Goal: Task Accomplishment & Management: Use online tool/utility

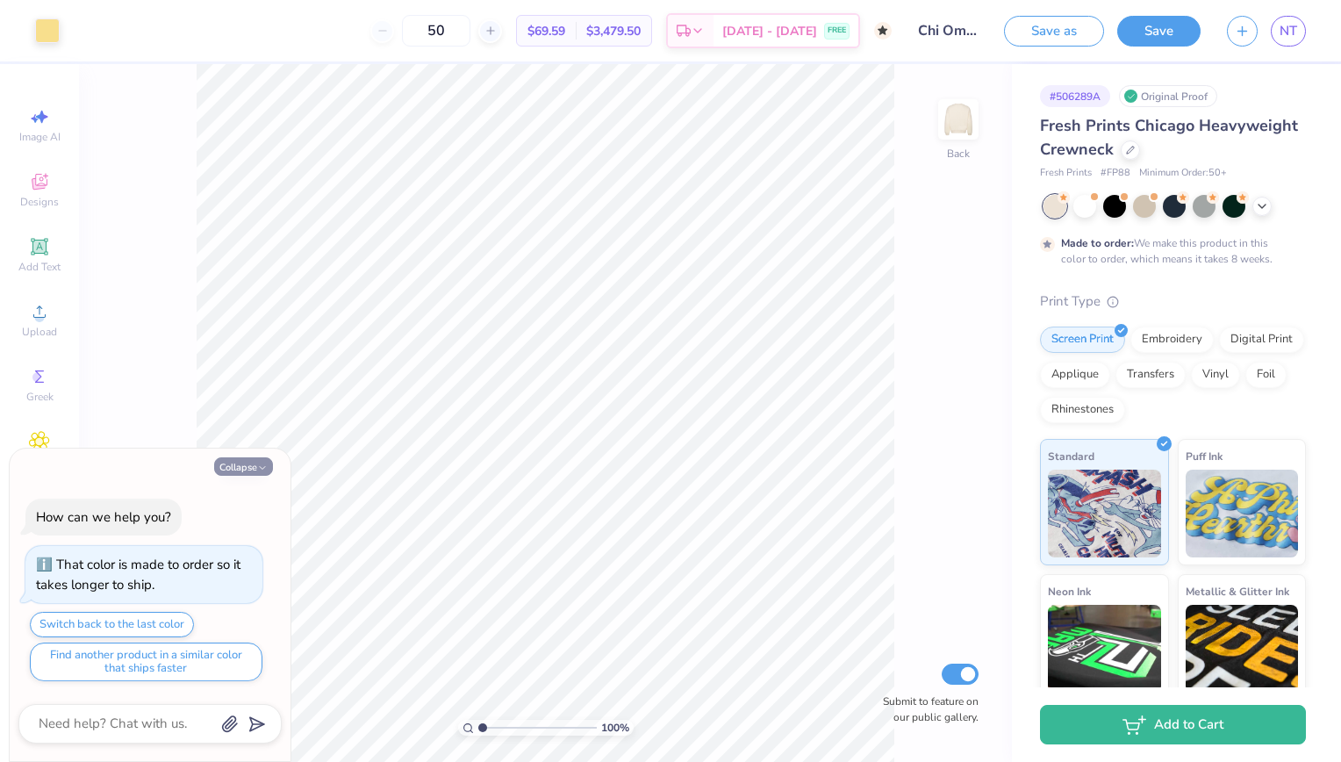
click at [225, 468] on button "Collapse" at bounding box center [243, 466] width 59 height 18
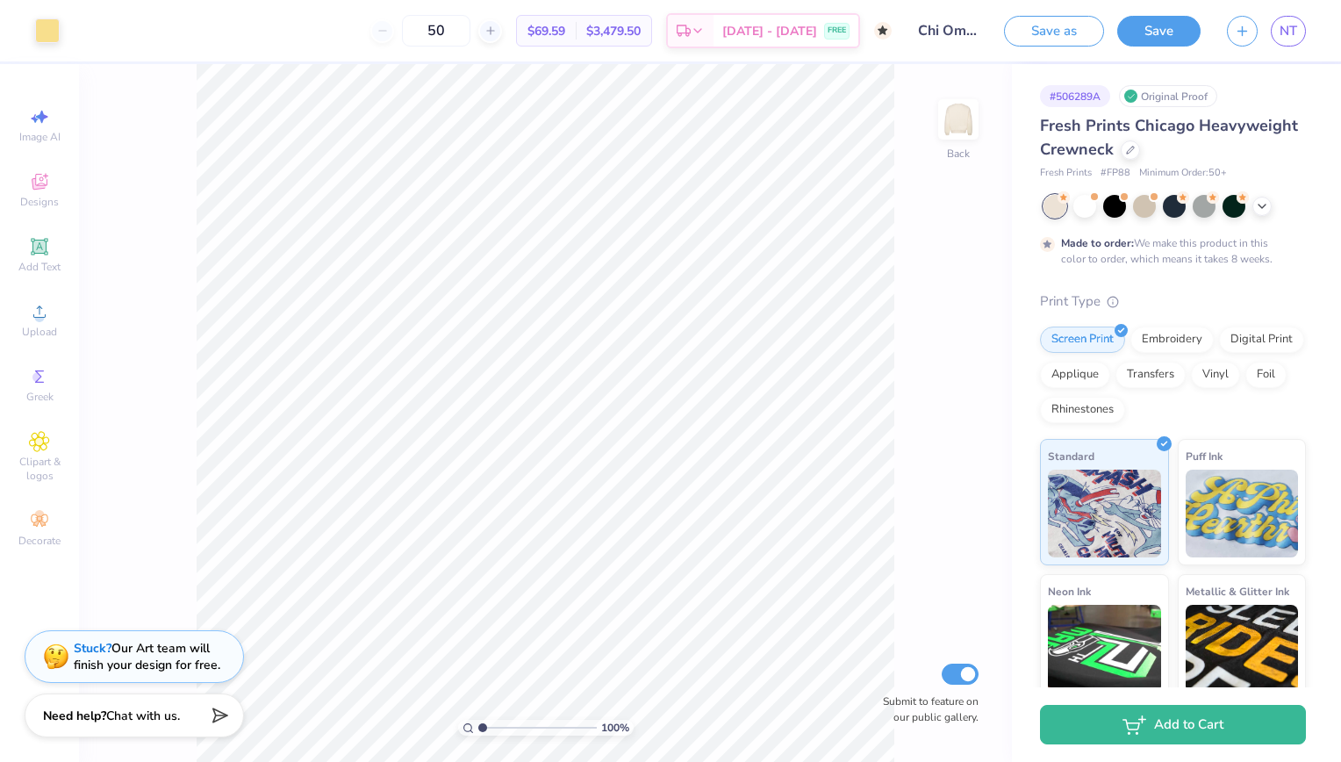
click at [1273, 209] on div at bounding box center [1174, 206] width 262 height 23
click at [1272, 209] on div at bounding box center [1174, 206] width 262 height 23
click at [1258, 201] on icon at bounding box center [1262, 204] width 14 height 14
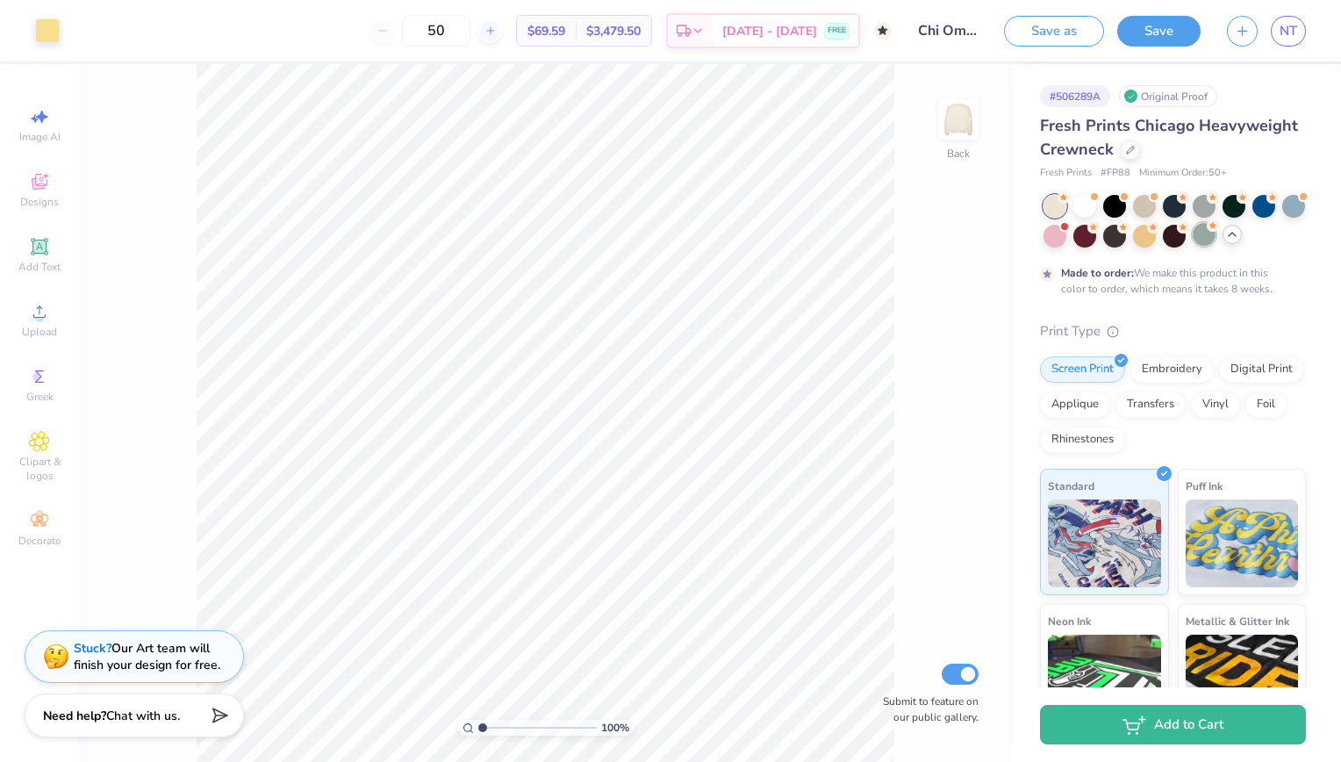
click at [1215, 245] on div at bounding box center [1203, 234] width 23 height 23
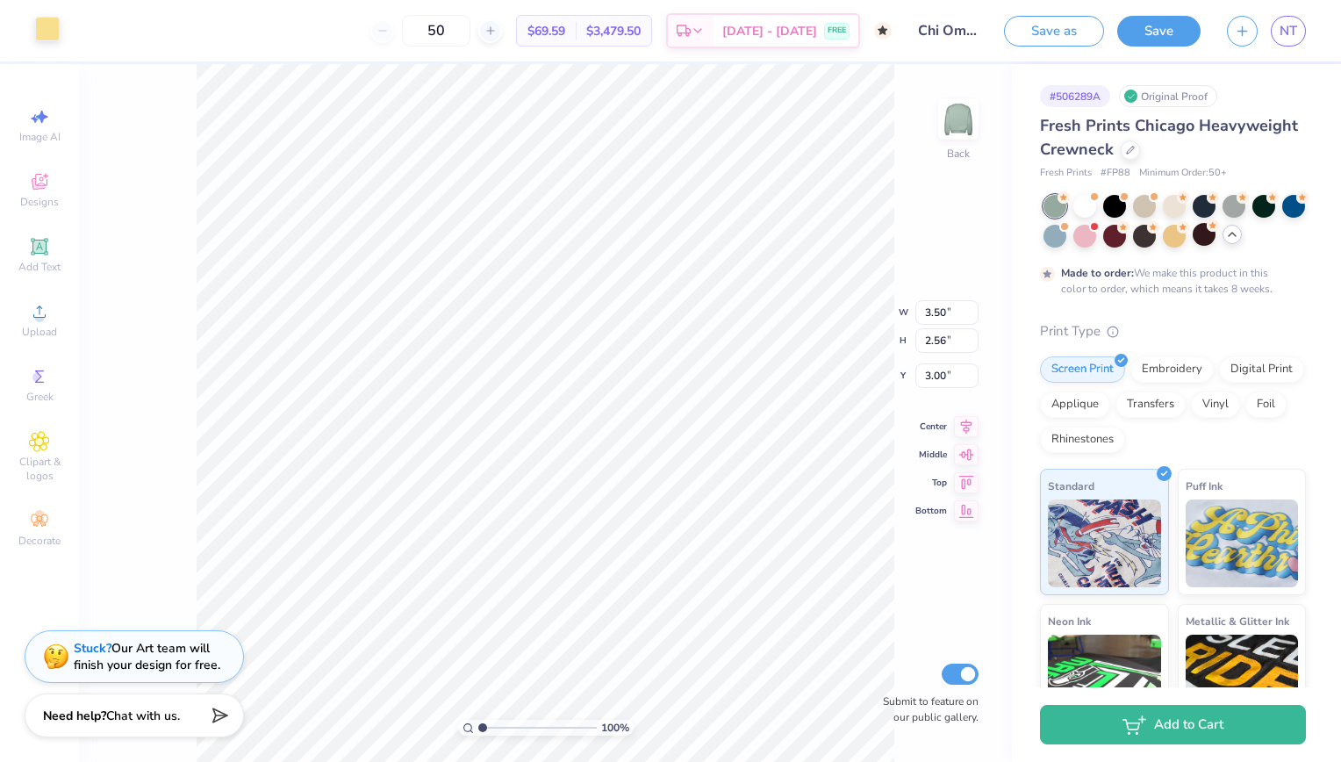
click at [55, 27] on div at bounding box center [47, 29] width 25 height 25
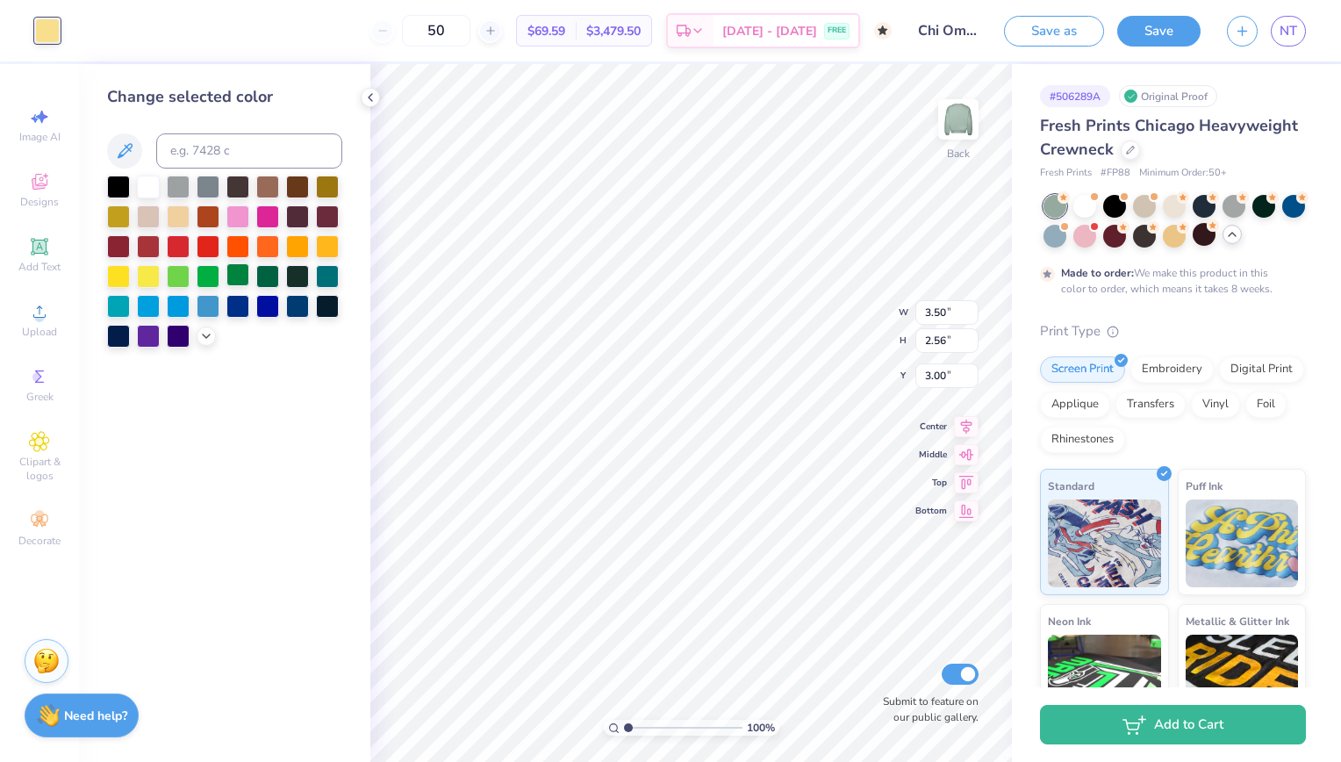
click at [234, 279] on div at bounding box center [237, 274] width 23 height 23
click at [266, 281] on div at bounding box center [267, 274] width 23 height 23
click at [300, 280] on div at bounding box center [297, 274] width 23 height 23
click at [212, 337] on icon at bounding box center [206, 334] width 14 height 14
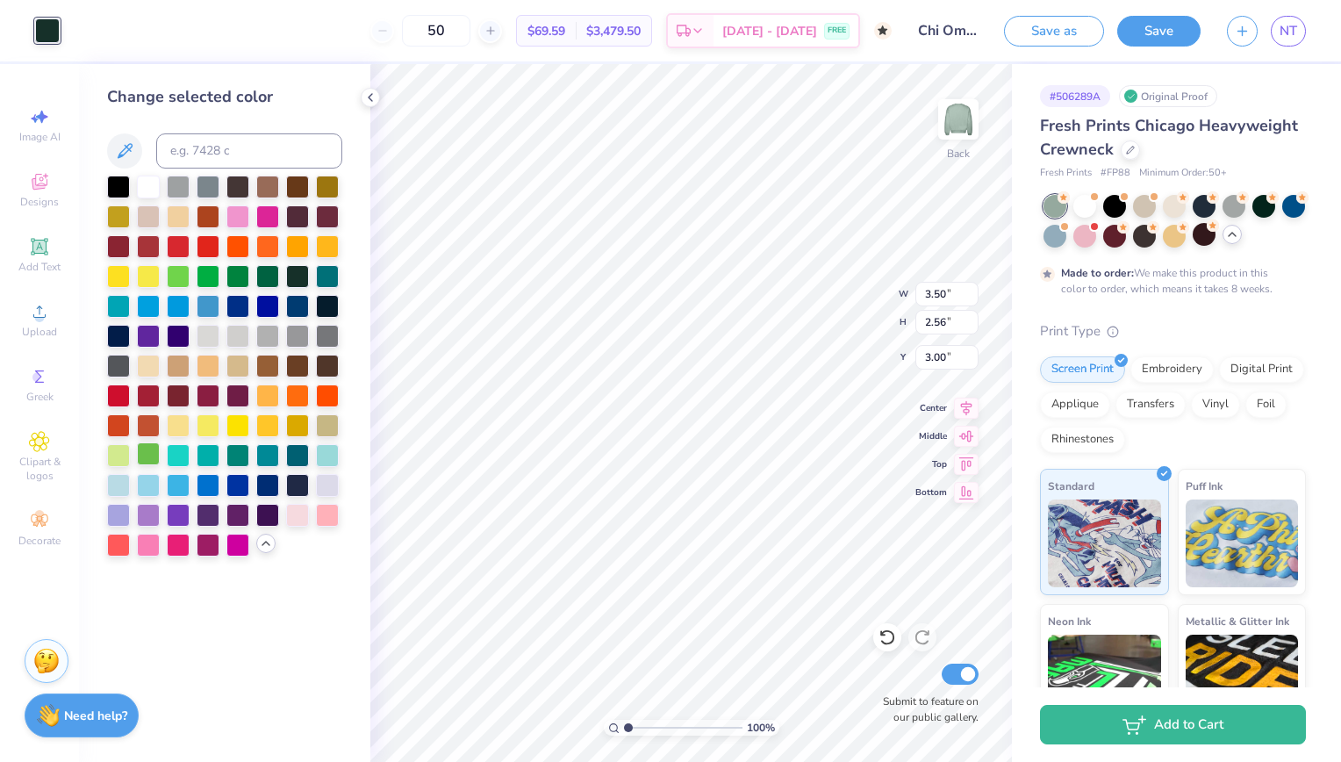
click at [151, 450] on div at bounding box center [148, 453] width 23 height 23
click at [124, 152] on icon at bounding box center [124, 150] width 21 height 21
click at [1096, 246] on div at bounding box center [1084, 234] width 23 height 23
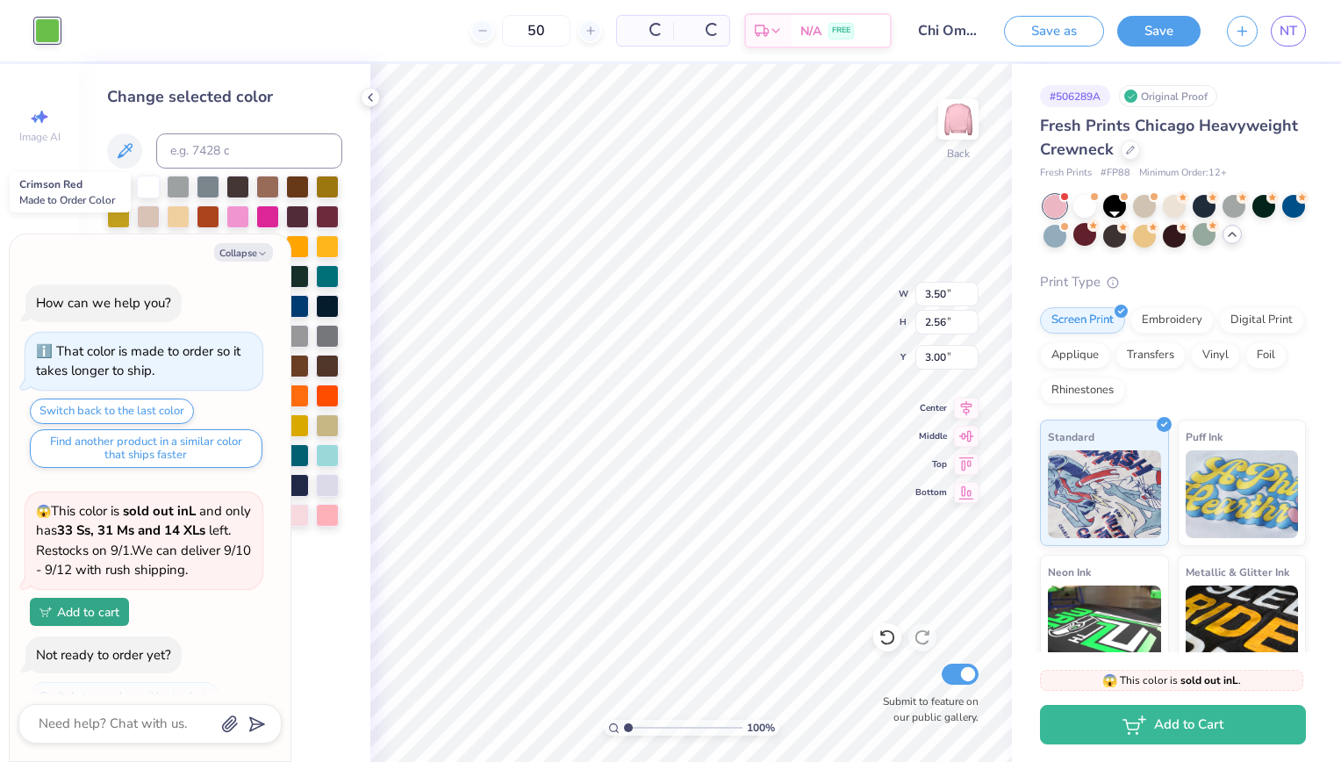
scroll to position [379, 0]
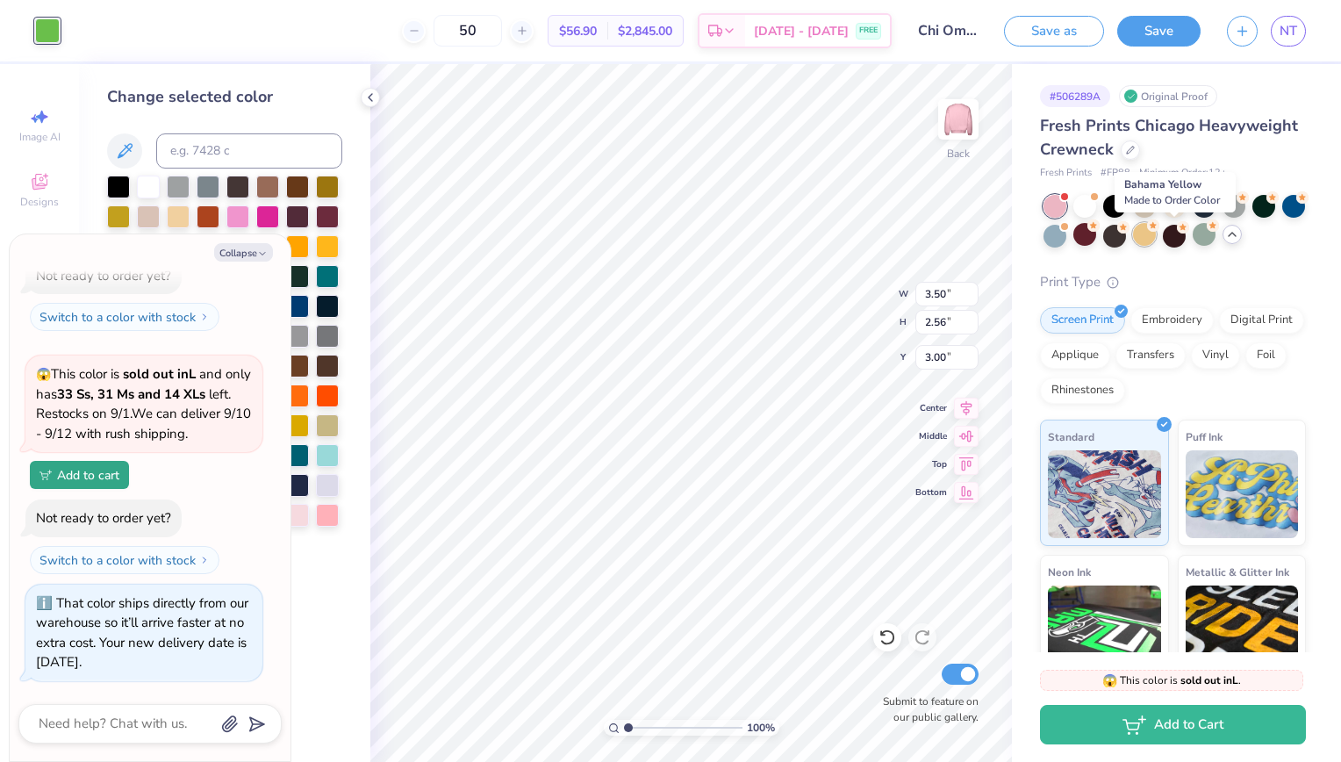
click at [1156, 244] on div at bounding box center [1144, 234] width 23 height 23
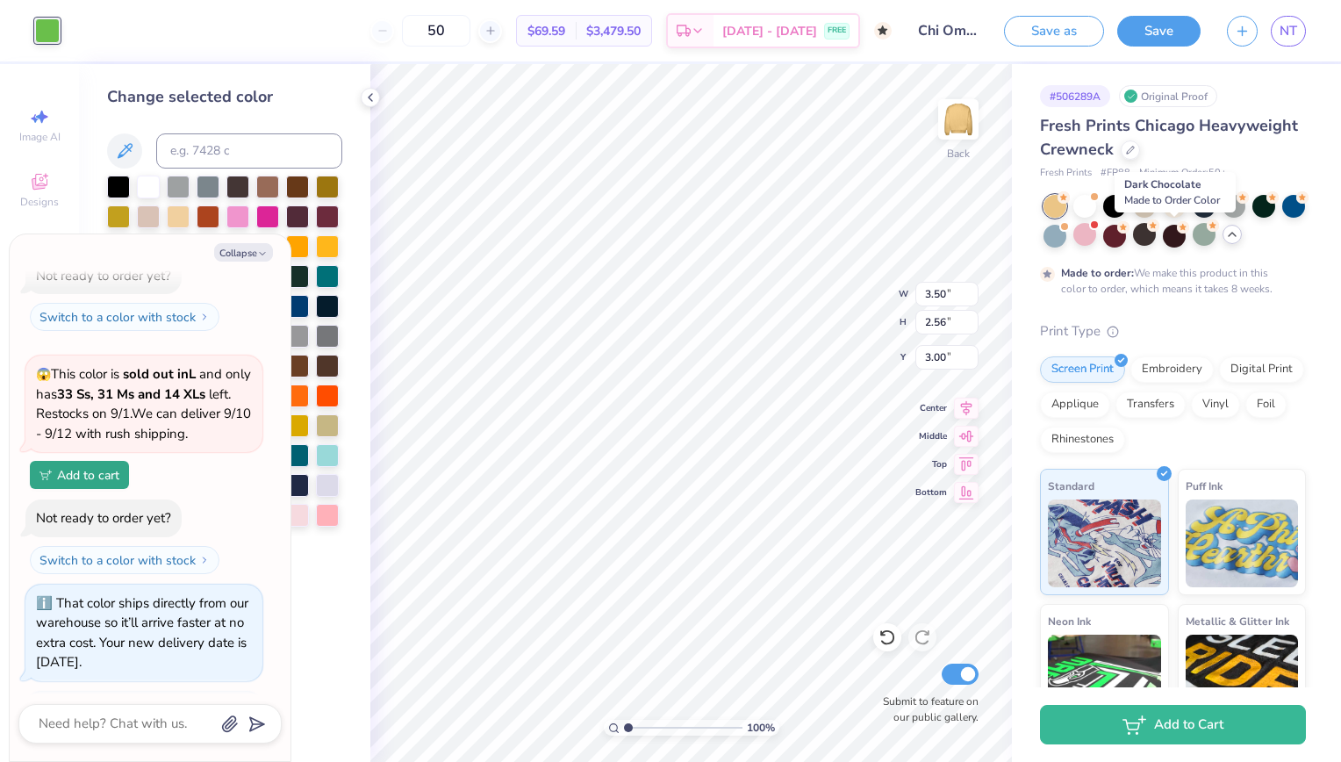
scroll to position [544, 0]
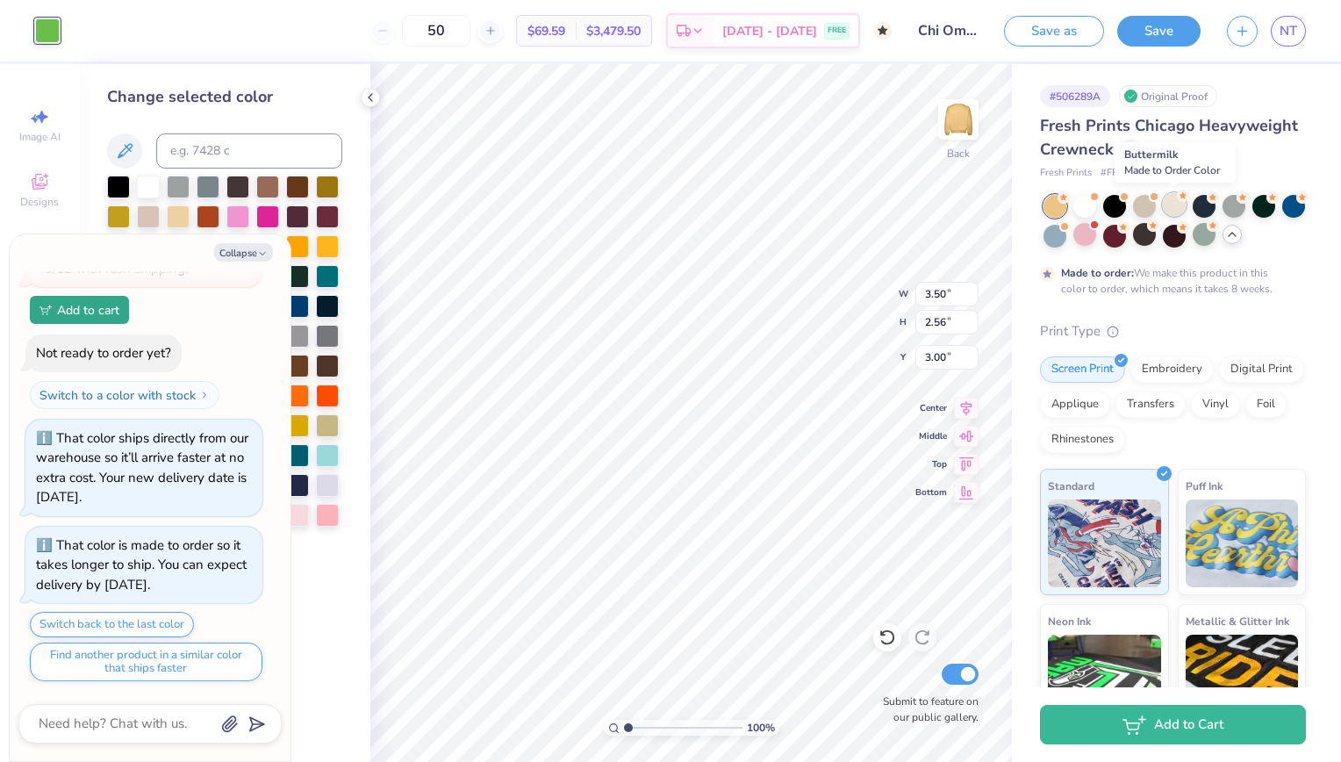
click at [1172, 210] on div at bounding box center [1174, 204] width 23 height 23
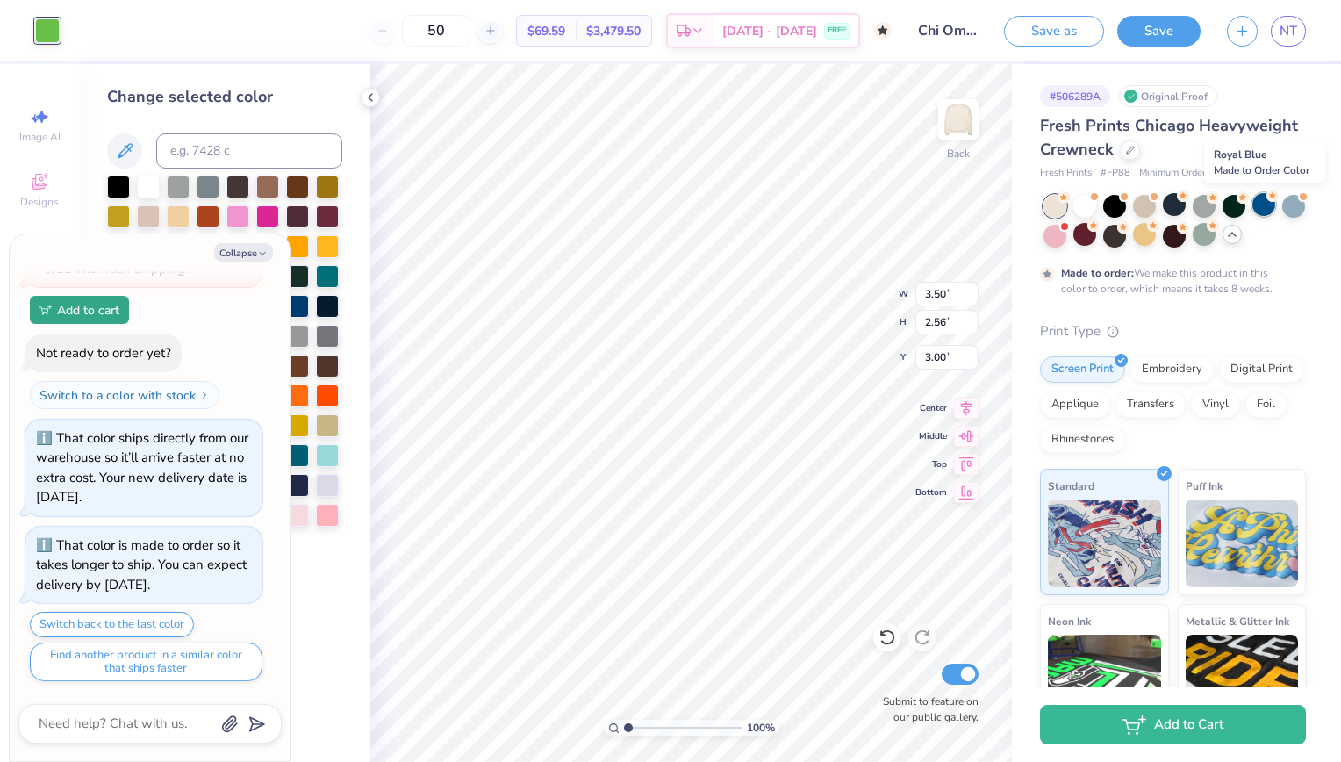
click at [1267, 215] on div at bounding box center [1263, 204] width 23 height 23
click at [1282, 216] on div at bounding box center [1293, 204] width 23 height 23
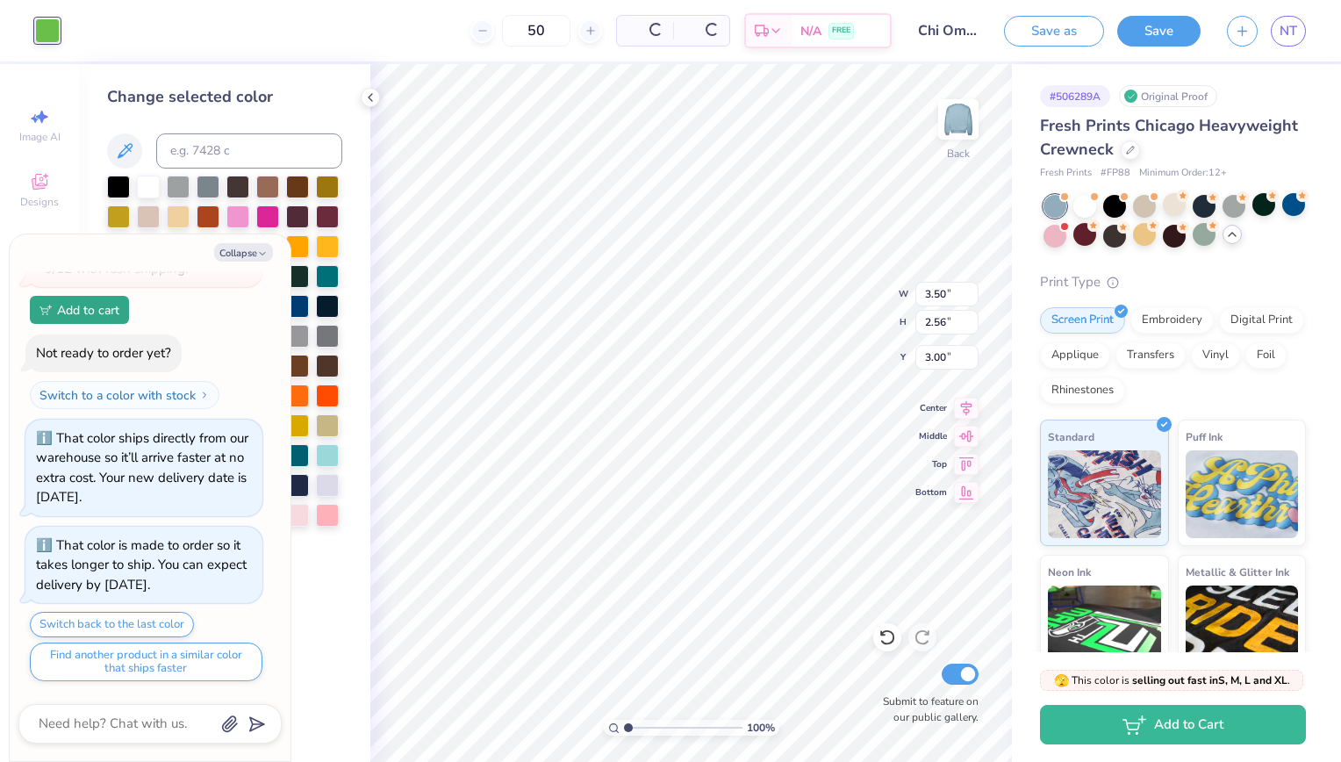
scroll to position [874, 0]
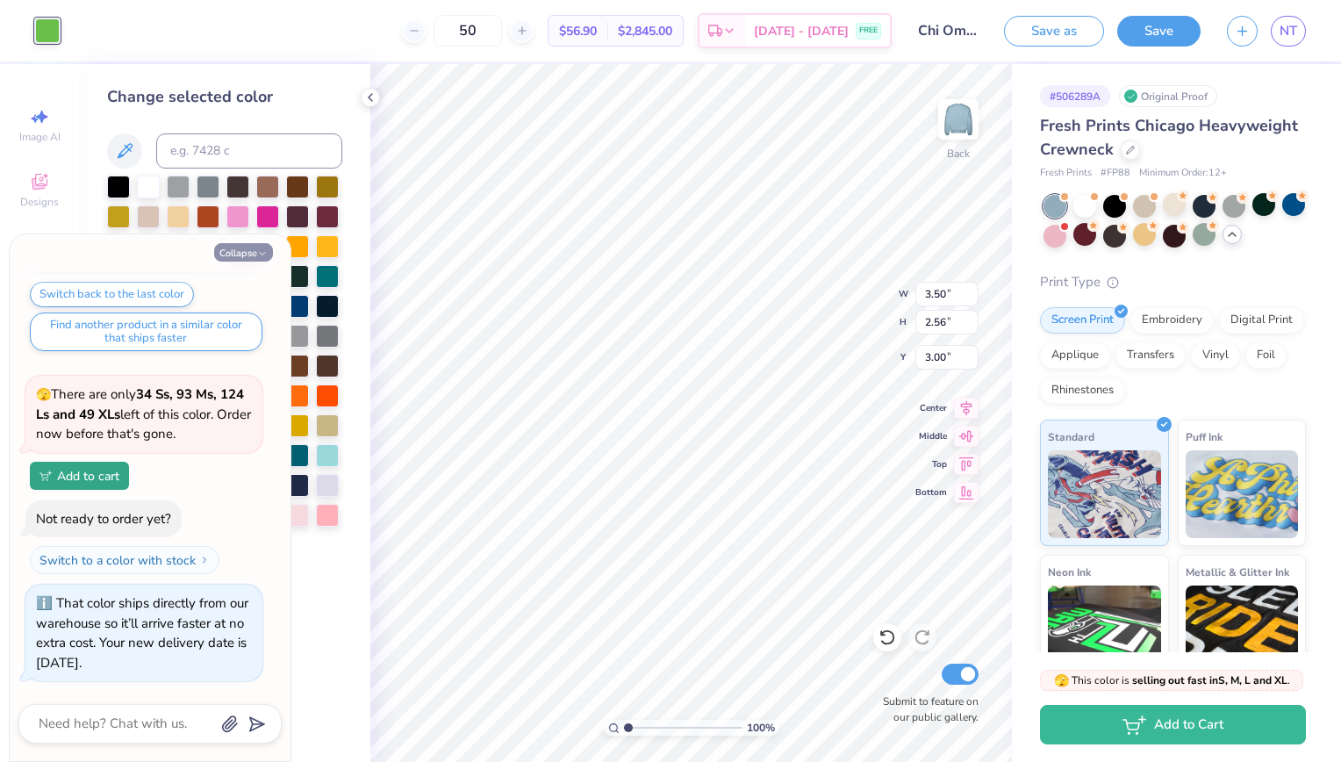
click at [252, 244] on button "Collapse" at bounding box center [243, 252] width 59 height 18
type textarea "x"
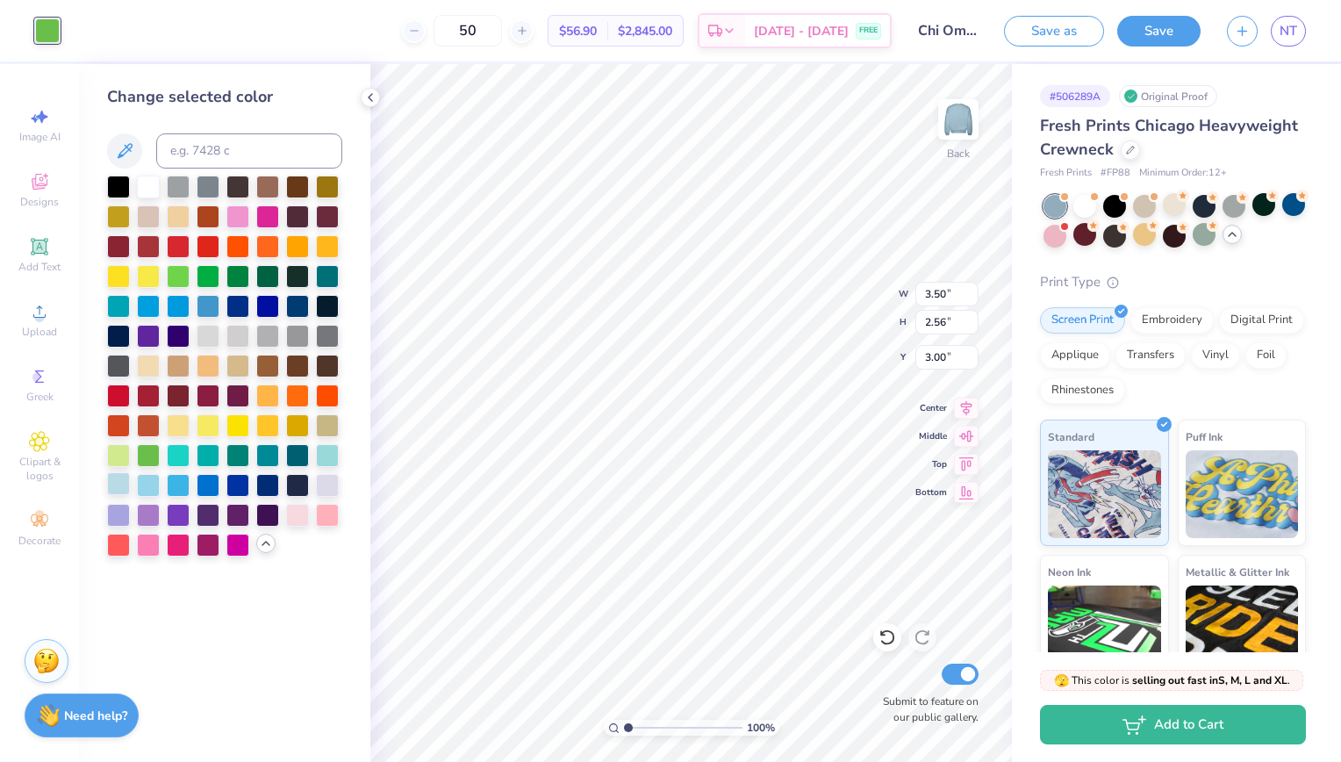
click at [121, 477] on div at bounding box center [118, 483] width 23 height 23
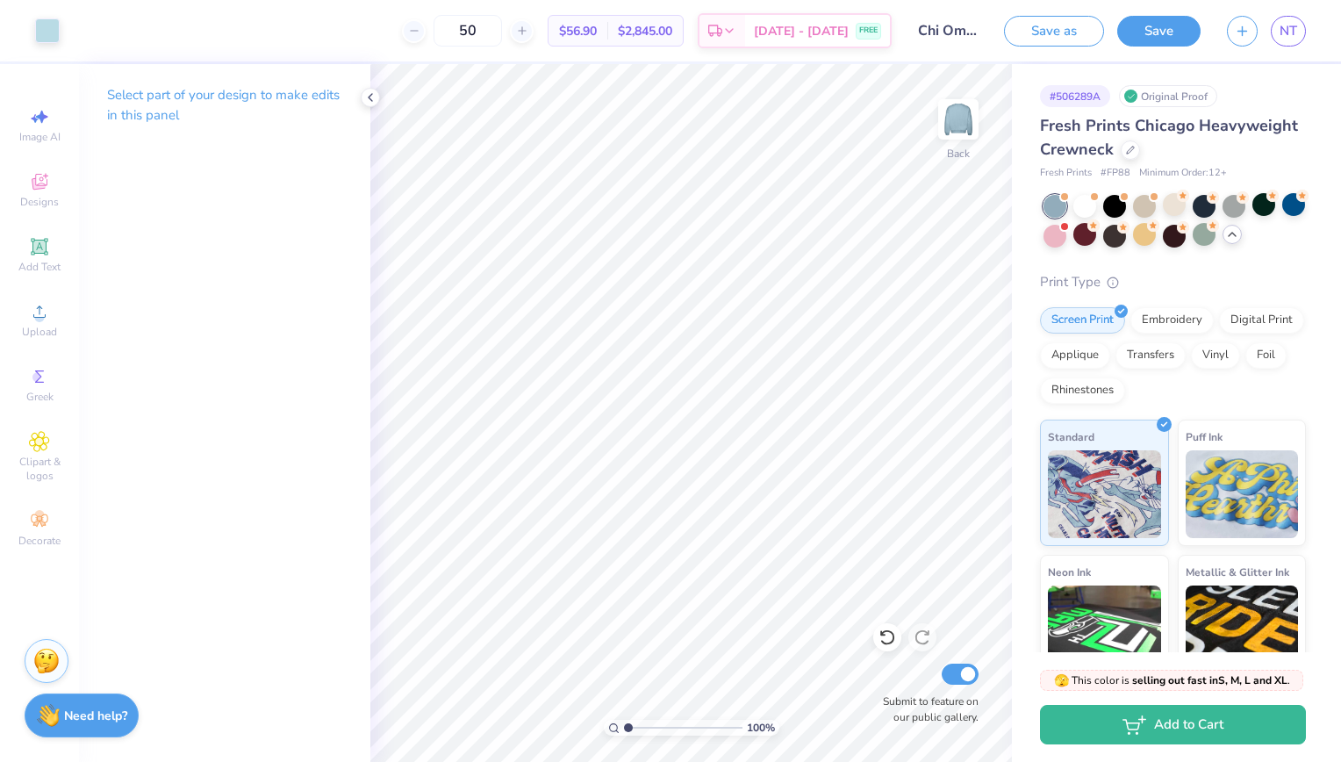
click at [1239, 233] on icon at bounding box center [1232, 234] width 14 height 14
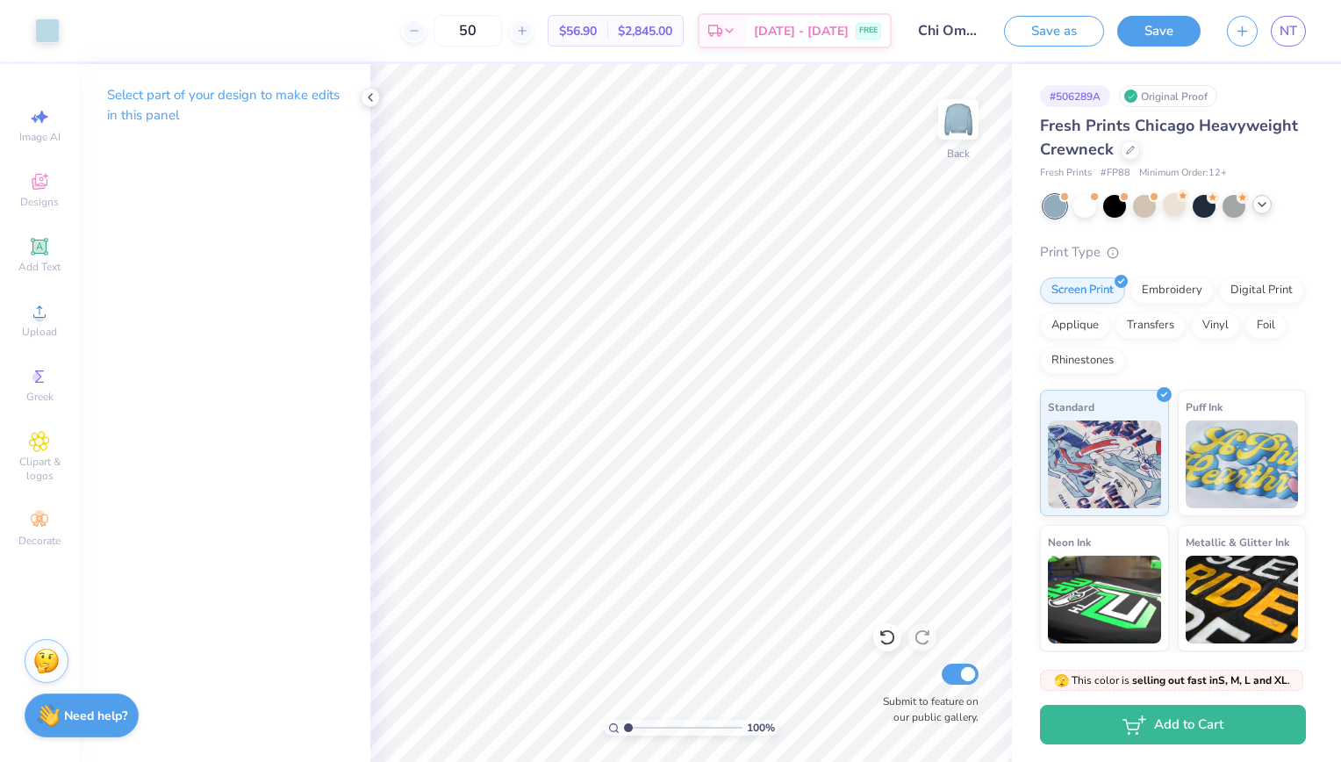
click at [1258, 213] on div at bounding box center [1261, 204] width 19 height 19
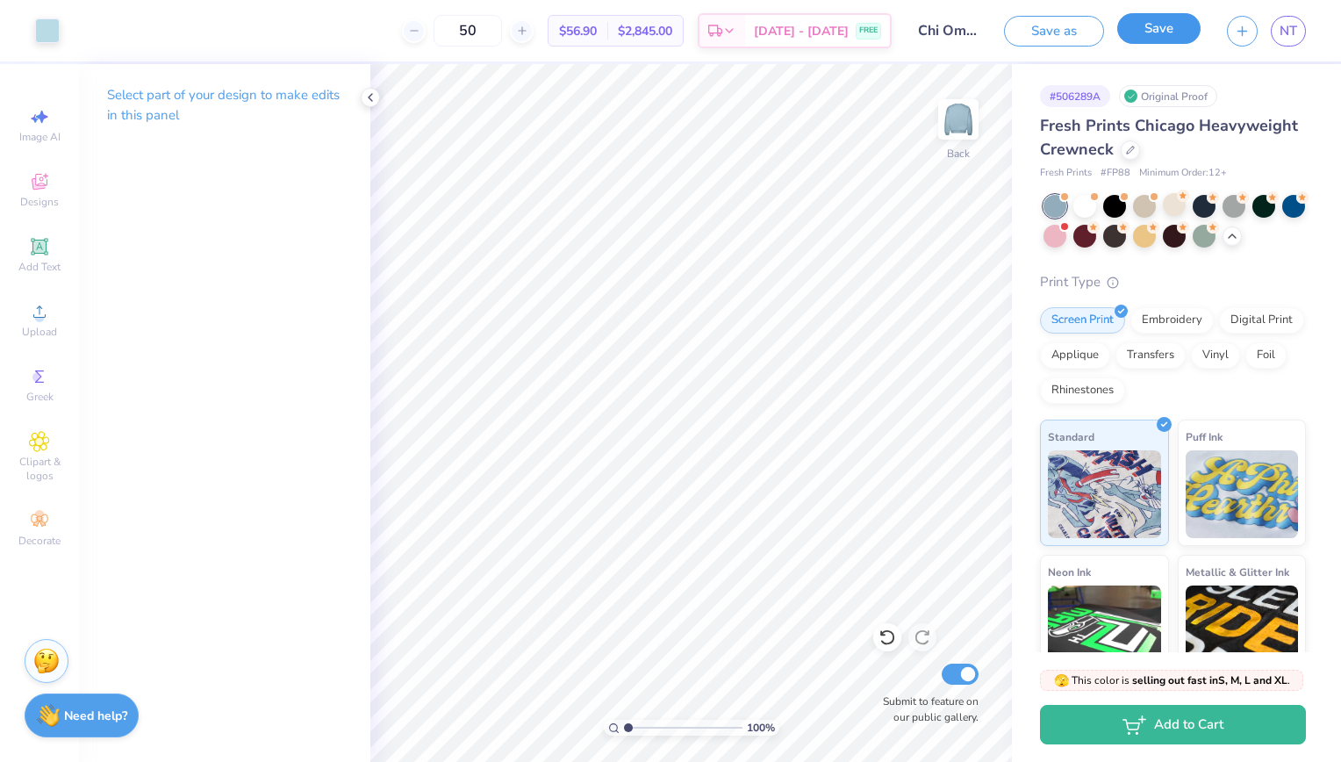
click at [1179, 28] on button "Save" at bounding box center [1158, 28] width 83 height 31
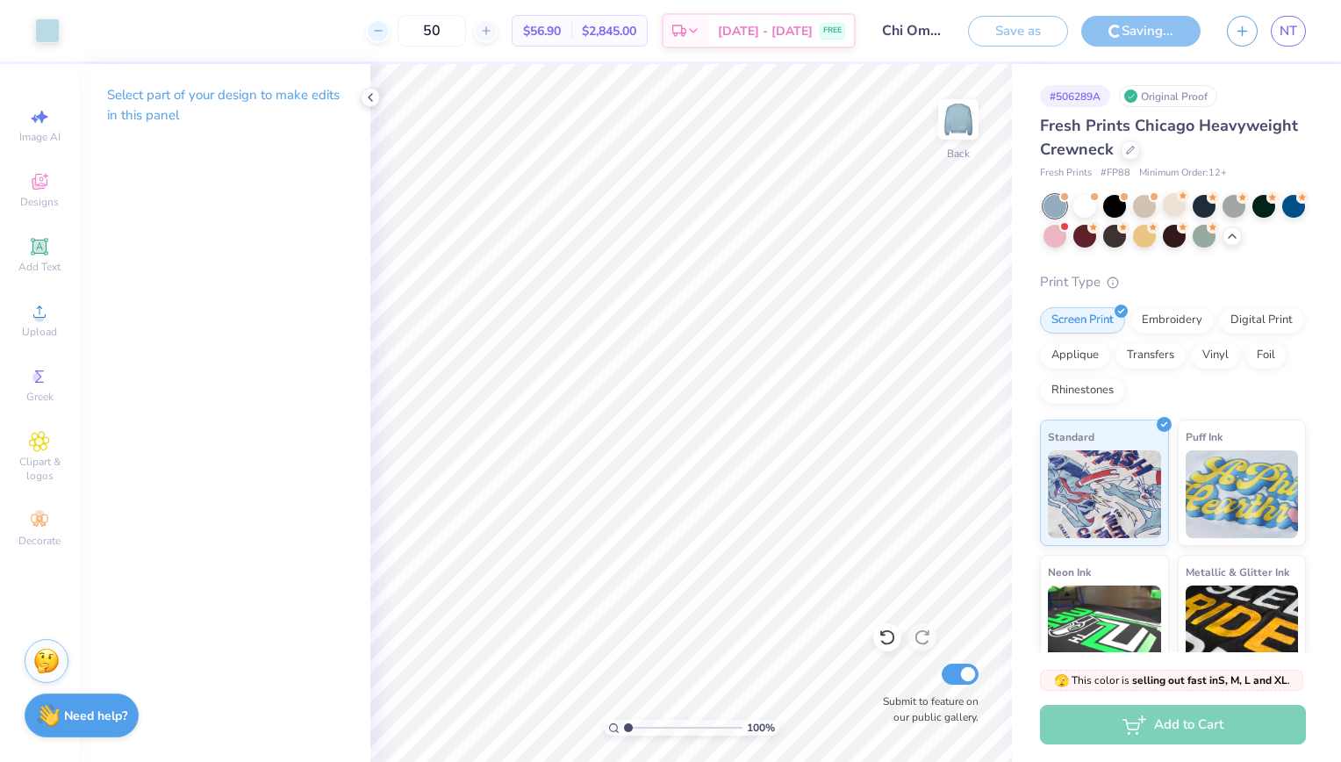
click at [381, 31] on line at bounding box center [377, 31] width 7 height 0
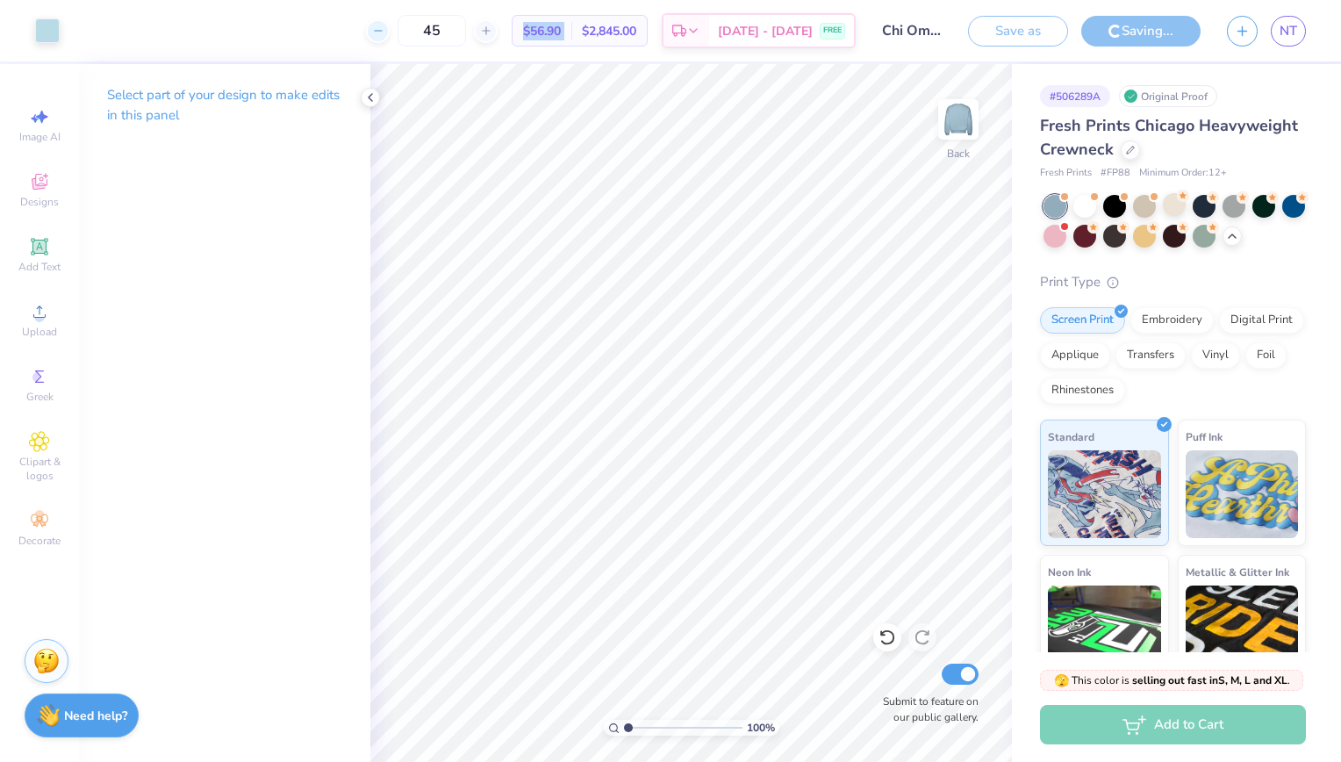
click at [381, 31] on line at bounding box center [377, 31] width 7 height 0
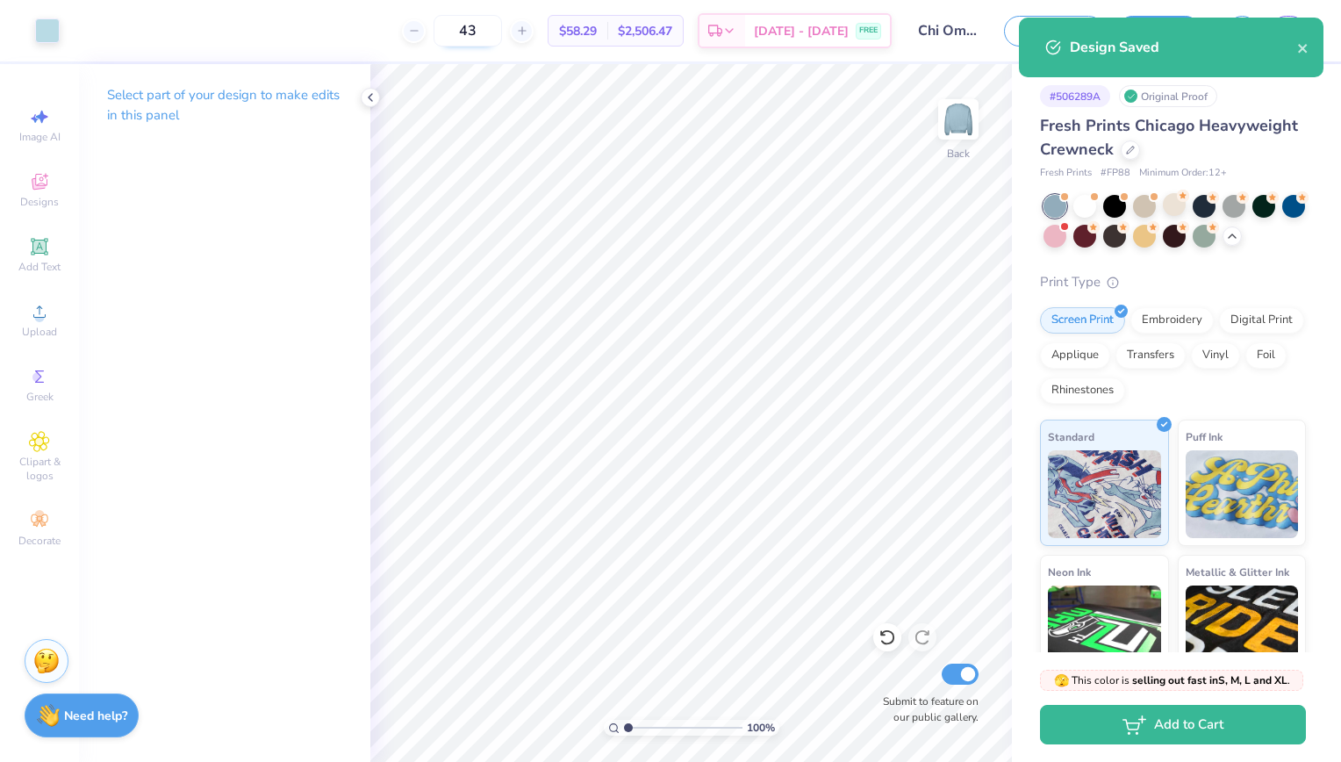
click at [468, 29] on input "43" at bounding box center [467, 31] width 68 height 32
click at [492, 29] on input "43" at bounding box center [467, 31] width 68 height 32
type input "4"
type input "30"
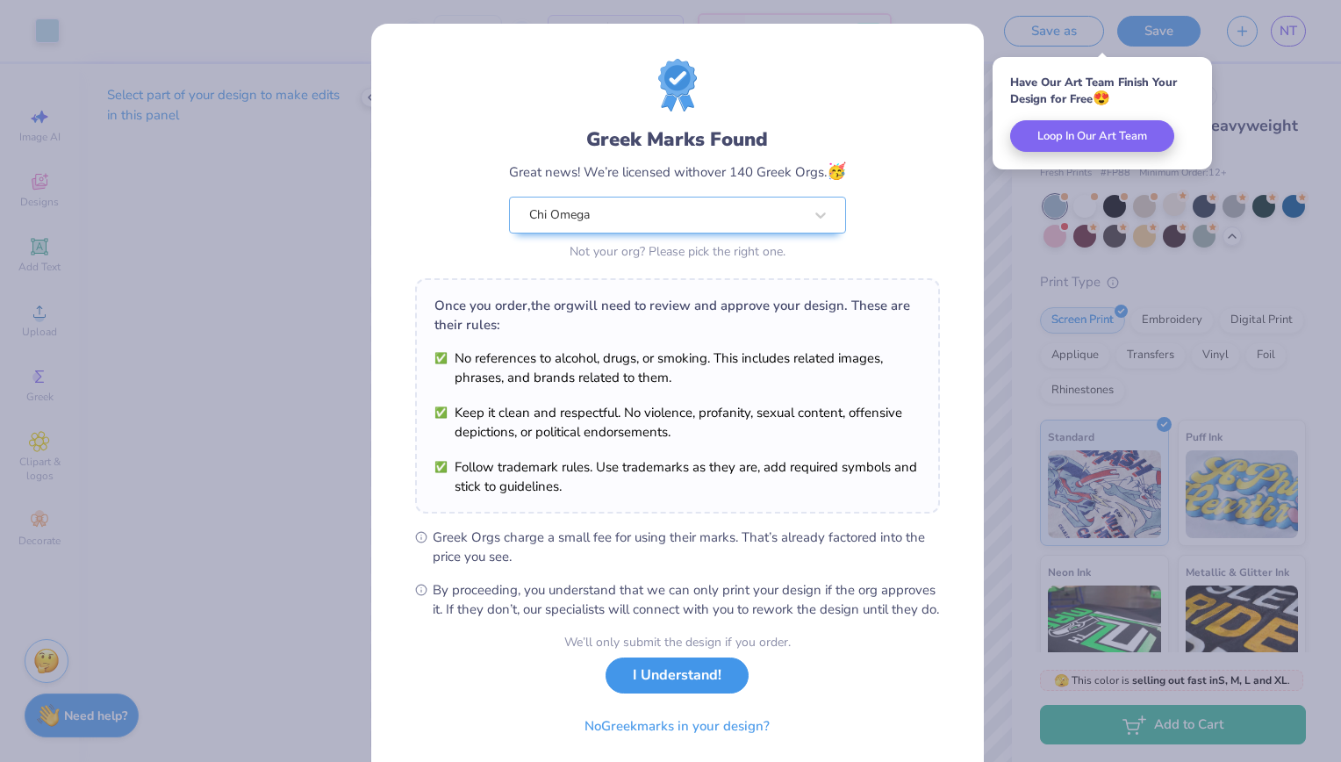
click at [659, 693] on button "I Understand!" at bounding box center [676, 675] width 143 height 36
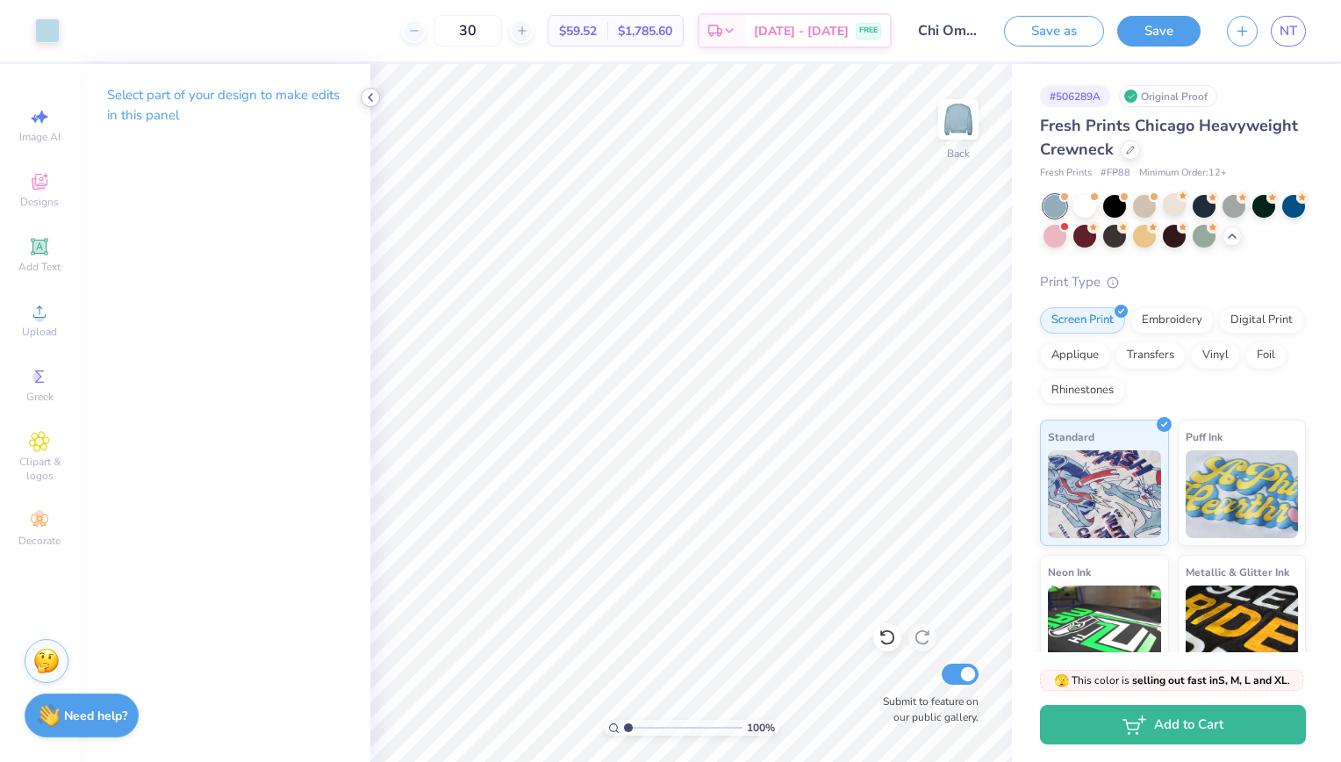
click at [366, 98] on icon at bounding box center [370, 97] width 14 height 14
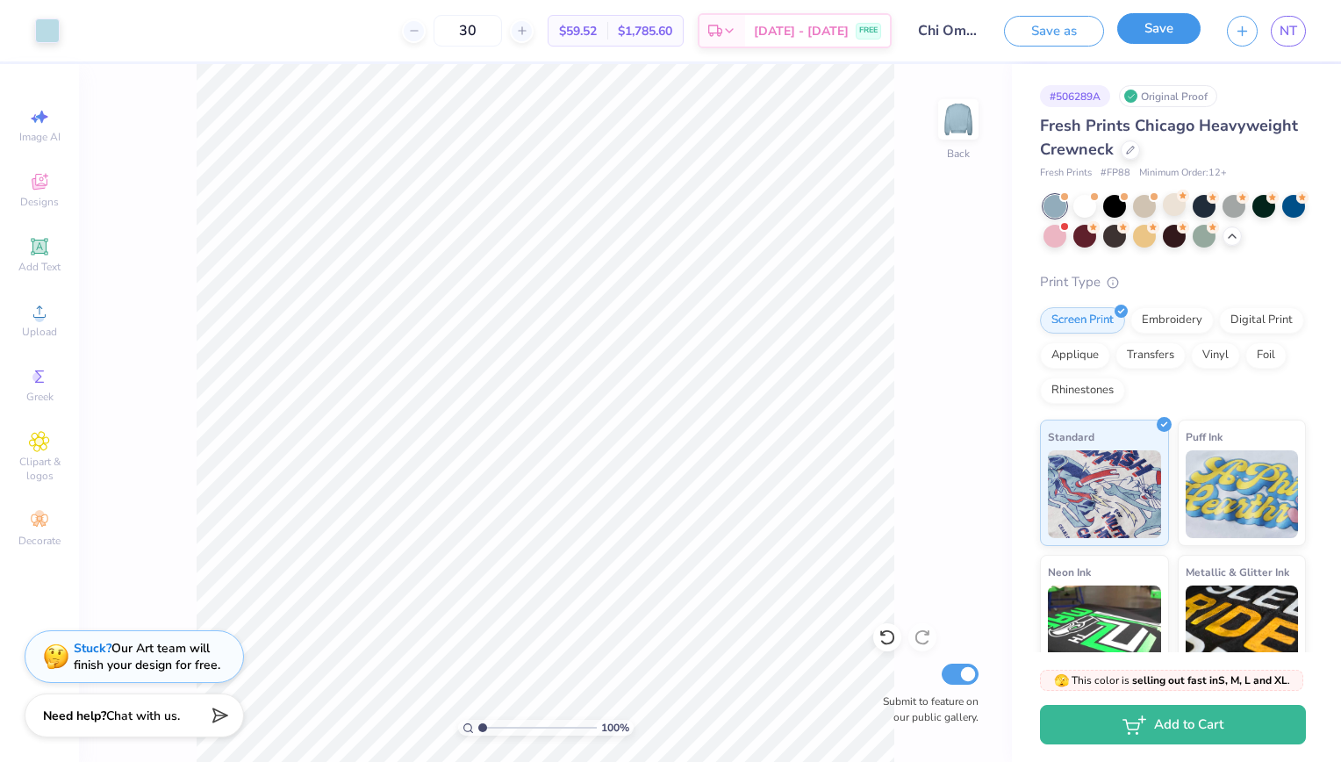
click at [1139, 32] on button "Save" at bounding box center [1158, 28] width 83 height 31
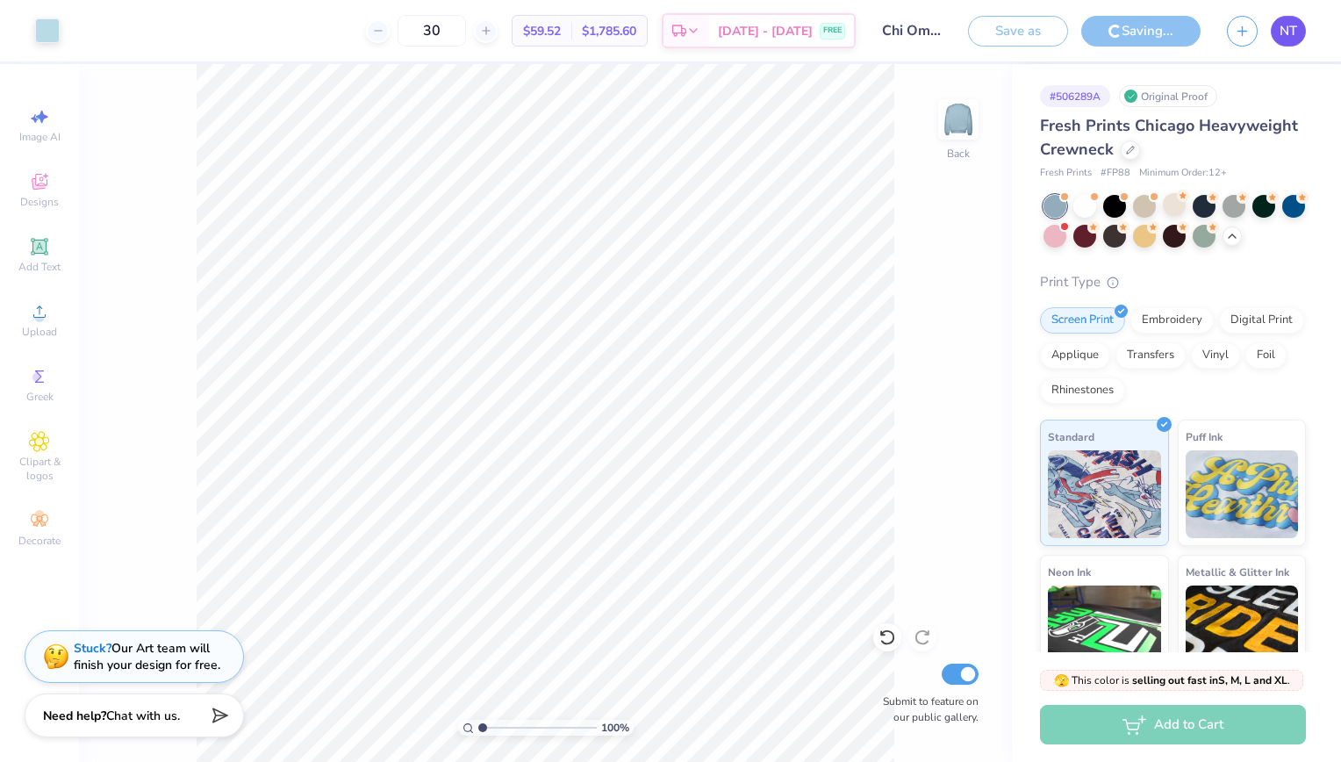
click at [1285, 25] on span "NT" at bounding box center [1288, 31] width 18 height 20
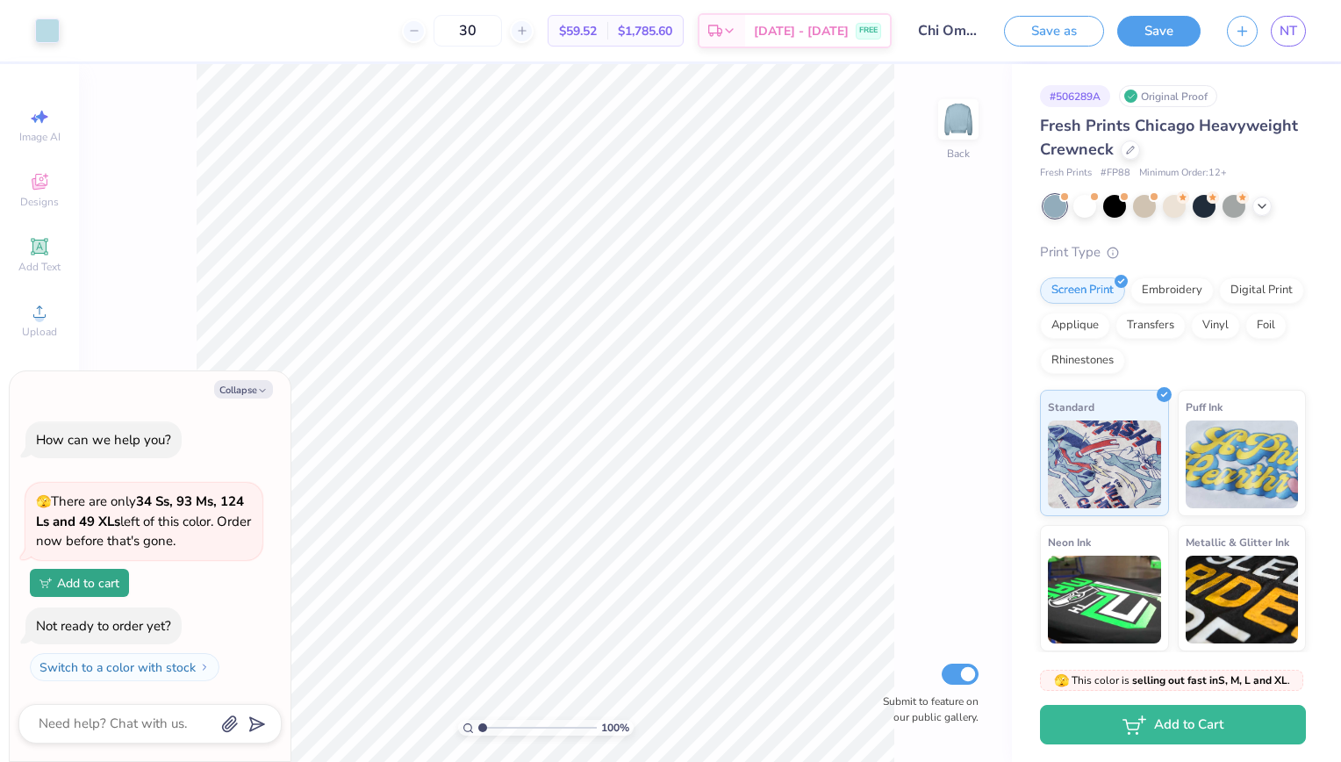
click at [232, 398] on div "Collapse How can we help you? 🫣 There are only 34 Ss, 93 Ms, 124 Ls and 49 XLs …" at bounding box center [150, 566] width 281 height 390
click at [235, 394] on button "Collapse" at bounding box center [243, 389] width 59 height 18
type textarea "x"
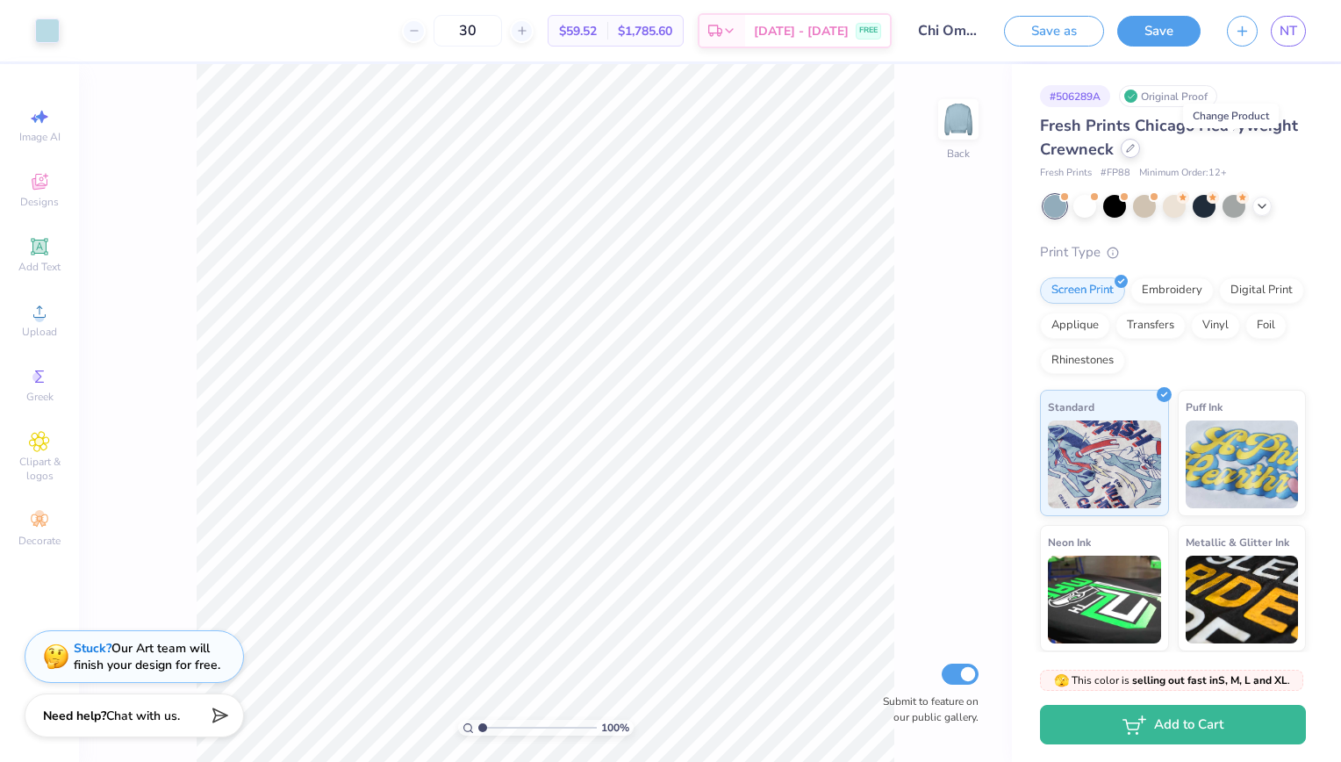
click at [1134, 152] on icon at bounding box center [1130, 148] width 7 height 7
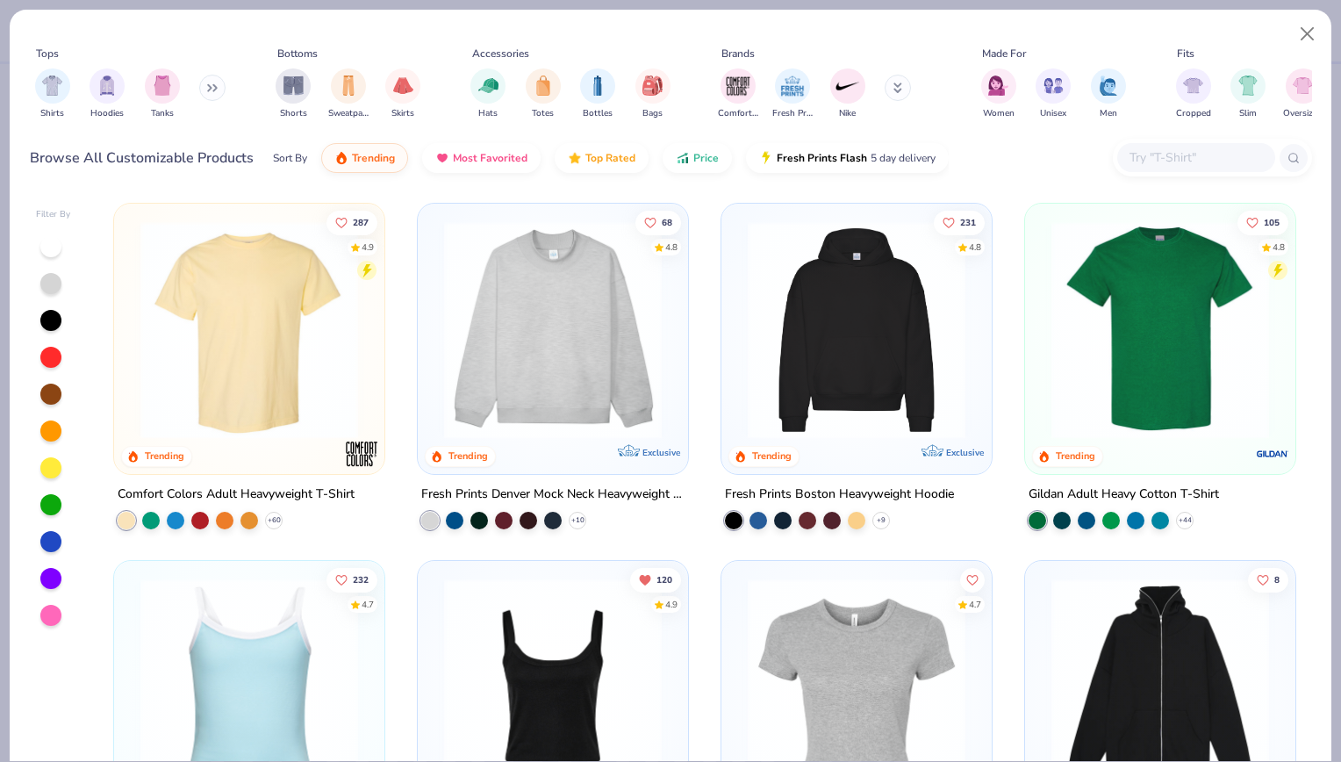
click at [224, 89] on button at bounding box center [212, 88] width 26 height 26
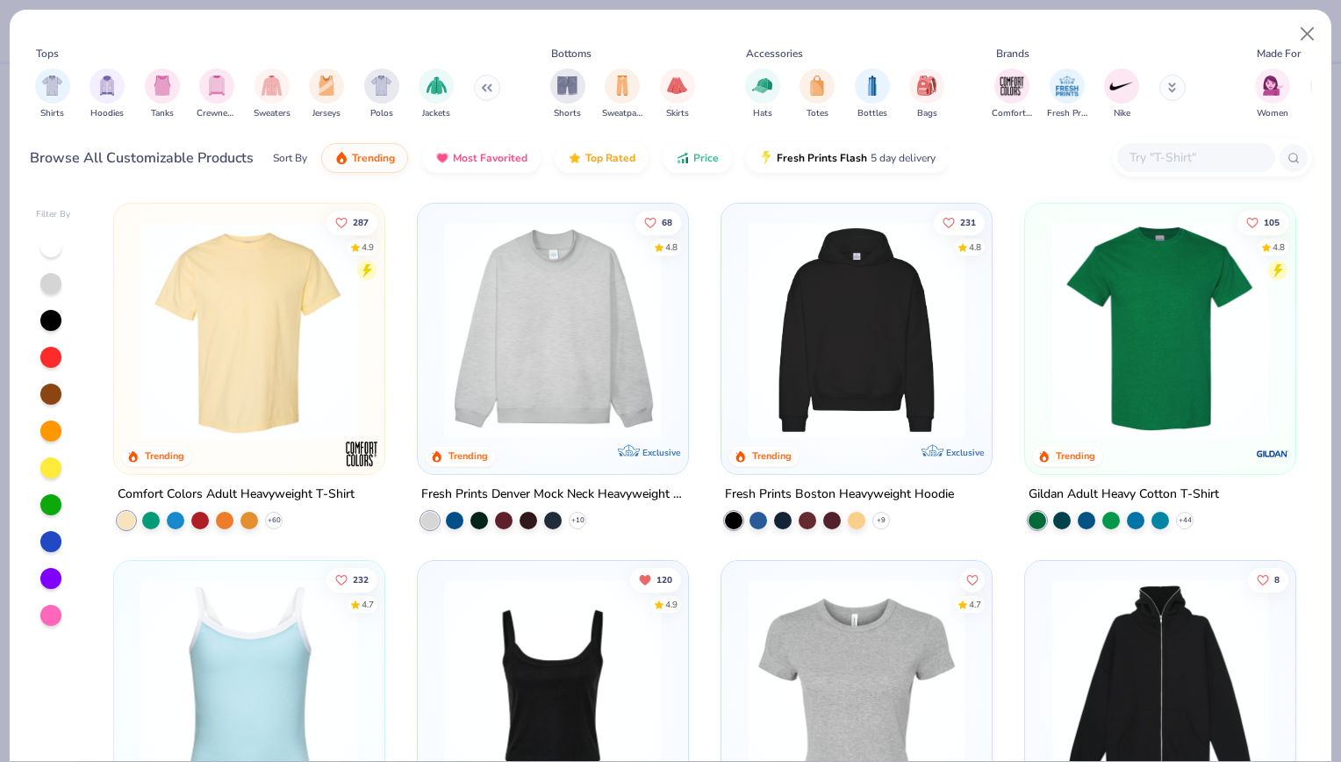
click at [224, 89] on img "filter for Crewnecks" at bounding box center [216, 85] width 19 height 20
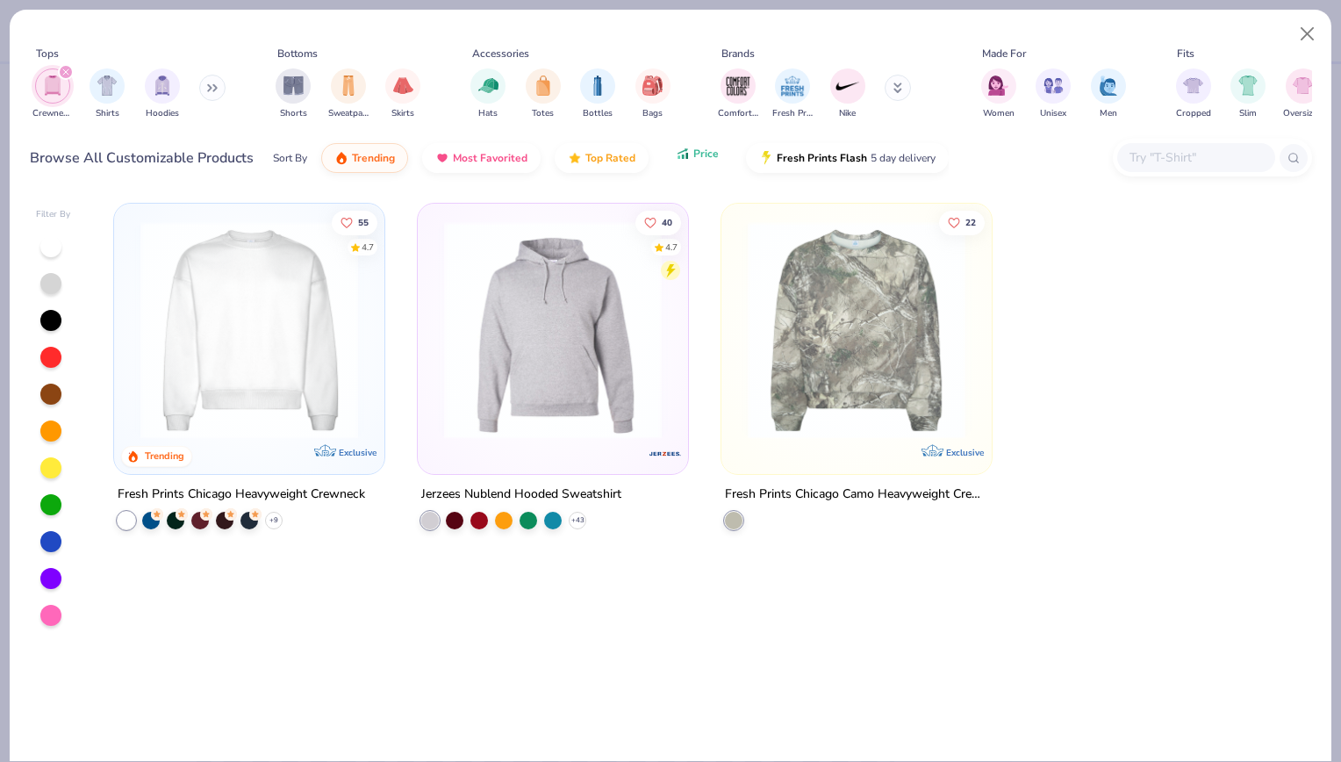
click at [710, 148] on span "Price" at bounding box center [705, 154] width 25 height 14
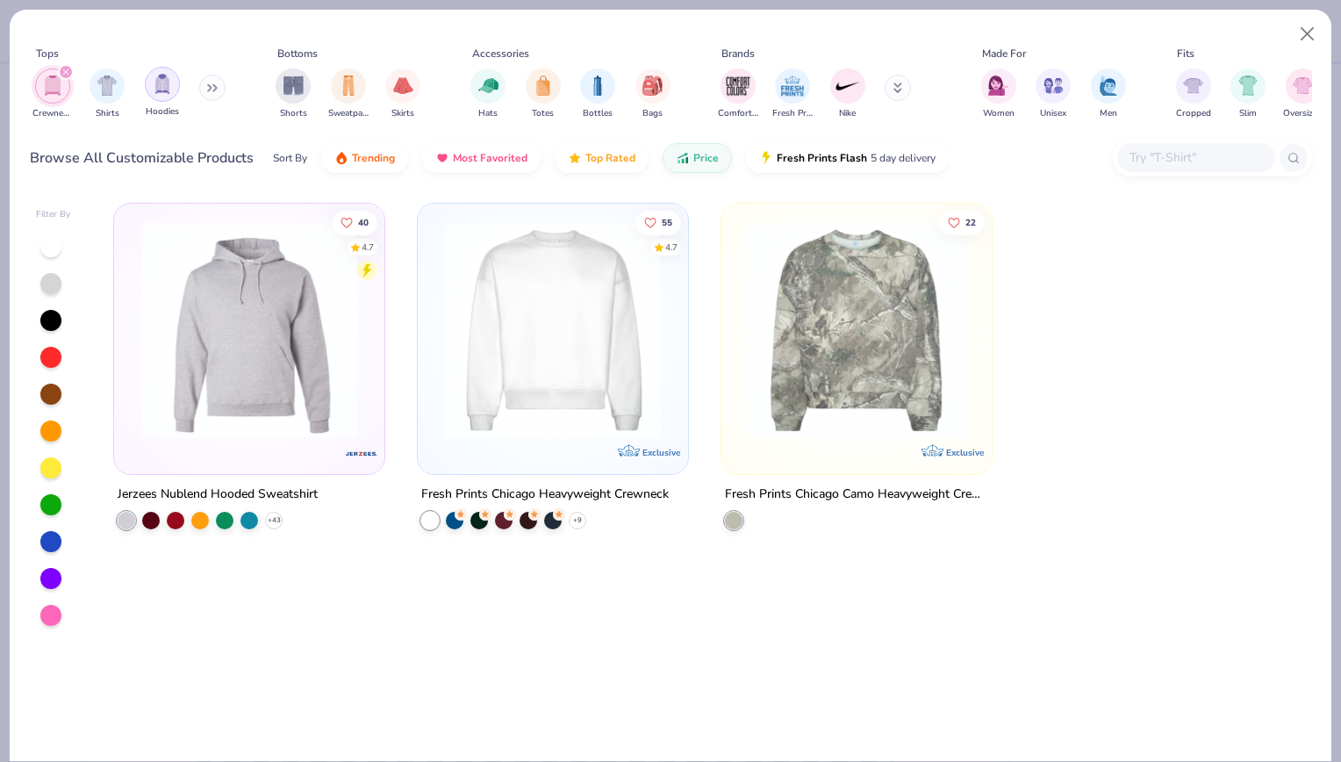
click at [149, 89] on div "filter for Hoodies" at bounding box center [162, 84] width 35 height 35
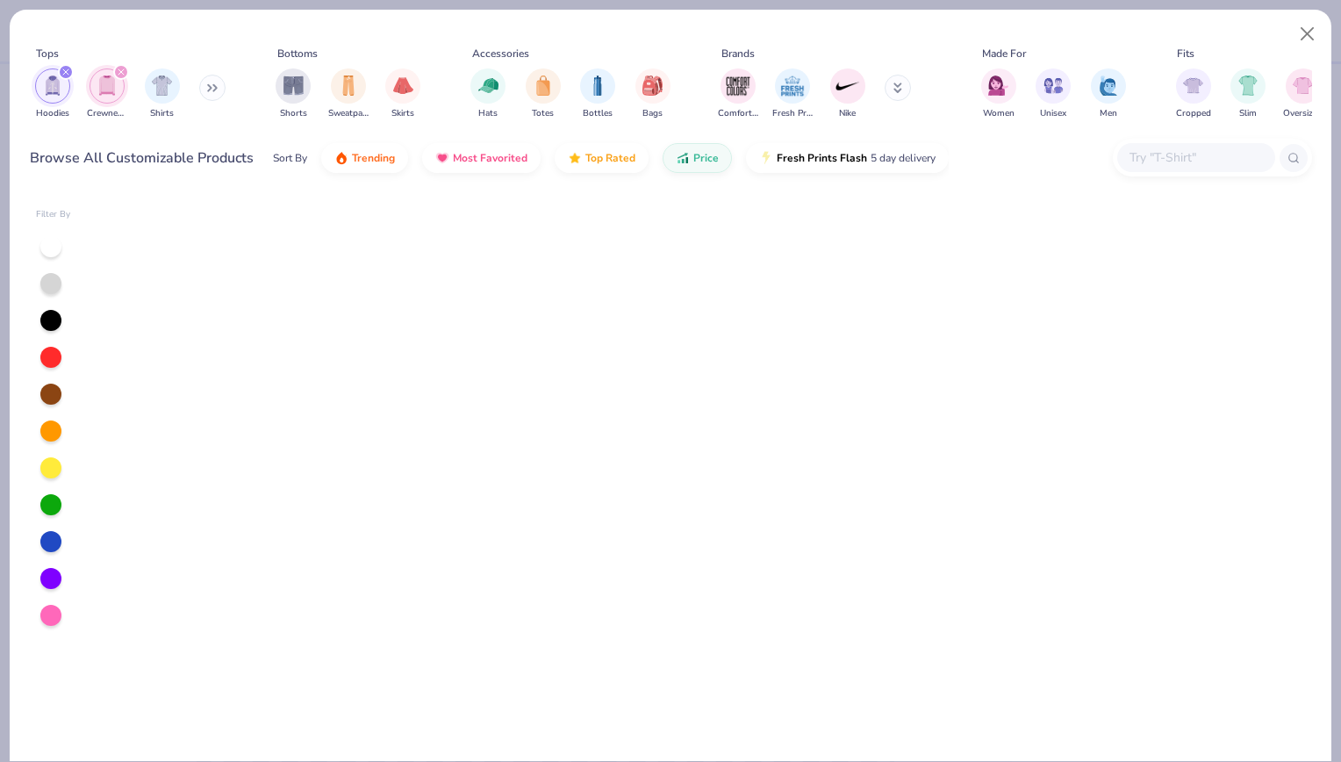
scroll to position [1558, 0]
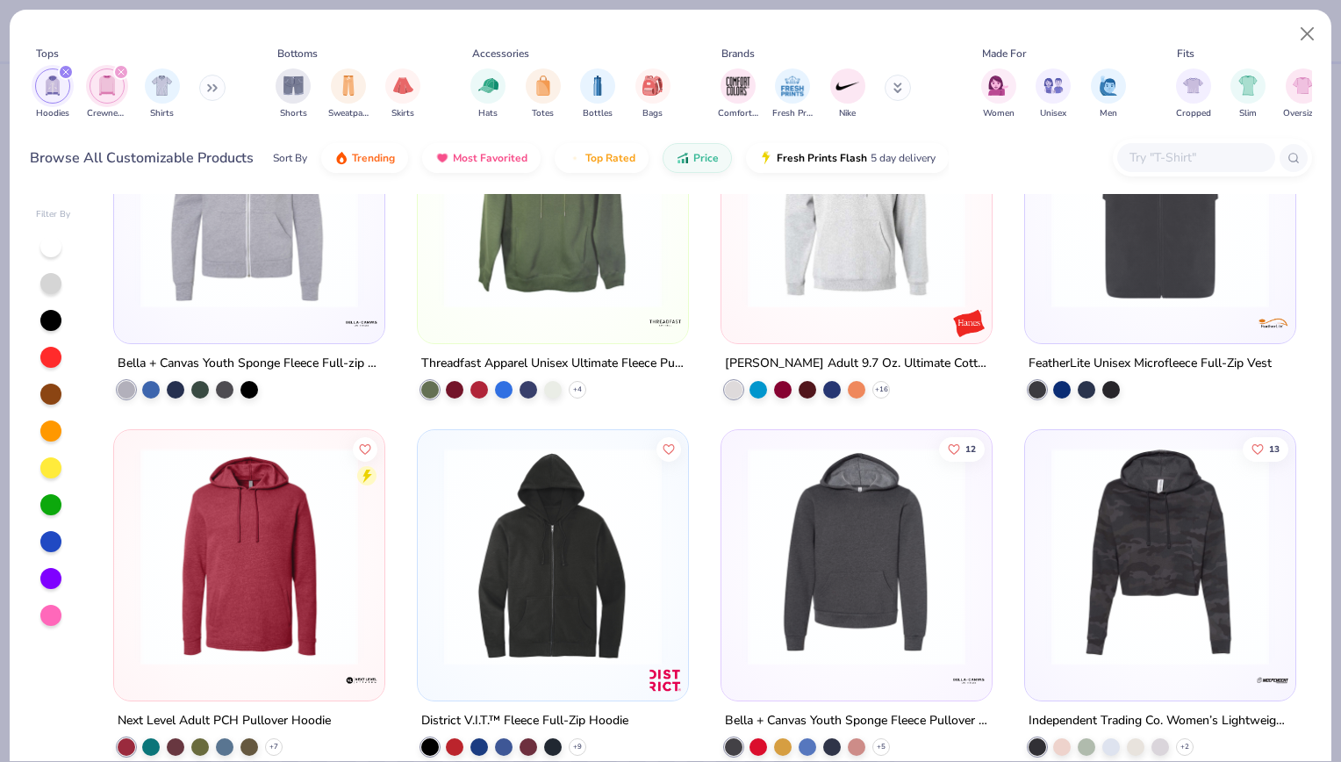
click at [121, 72] on icon "filter for Crewnecks" at bounding box center [120, 71] width 5 height 5
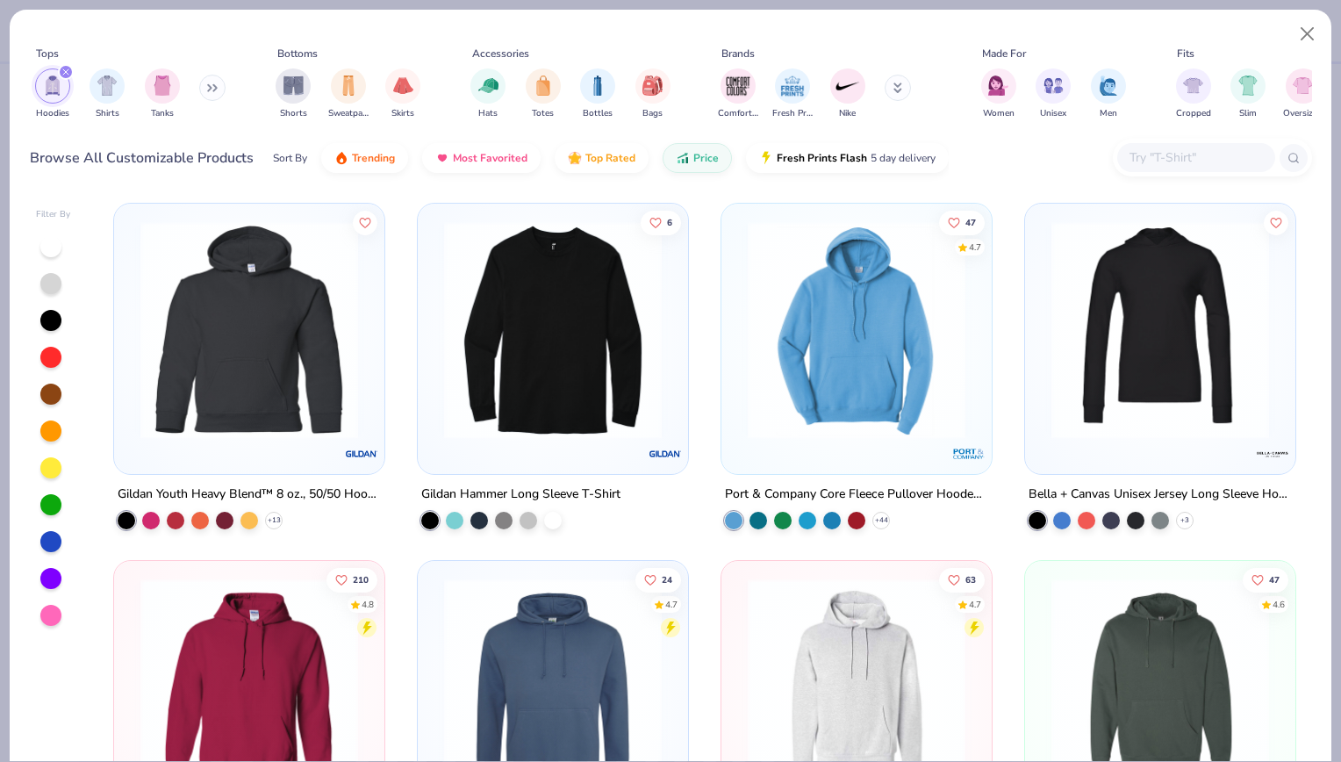
click at [68, 70] on icon "filter for Hoodies" at bounding box center [65, 71] width 5 height 5
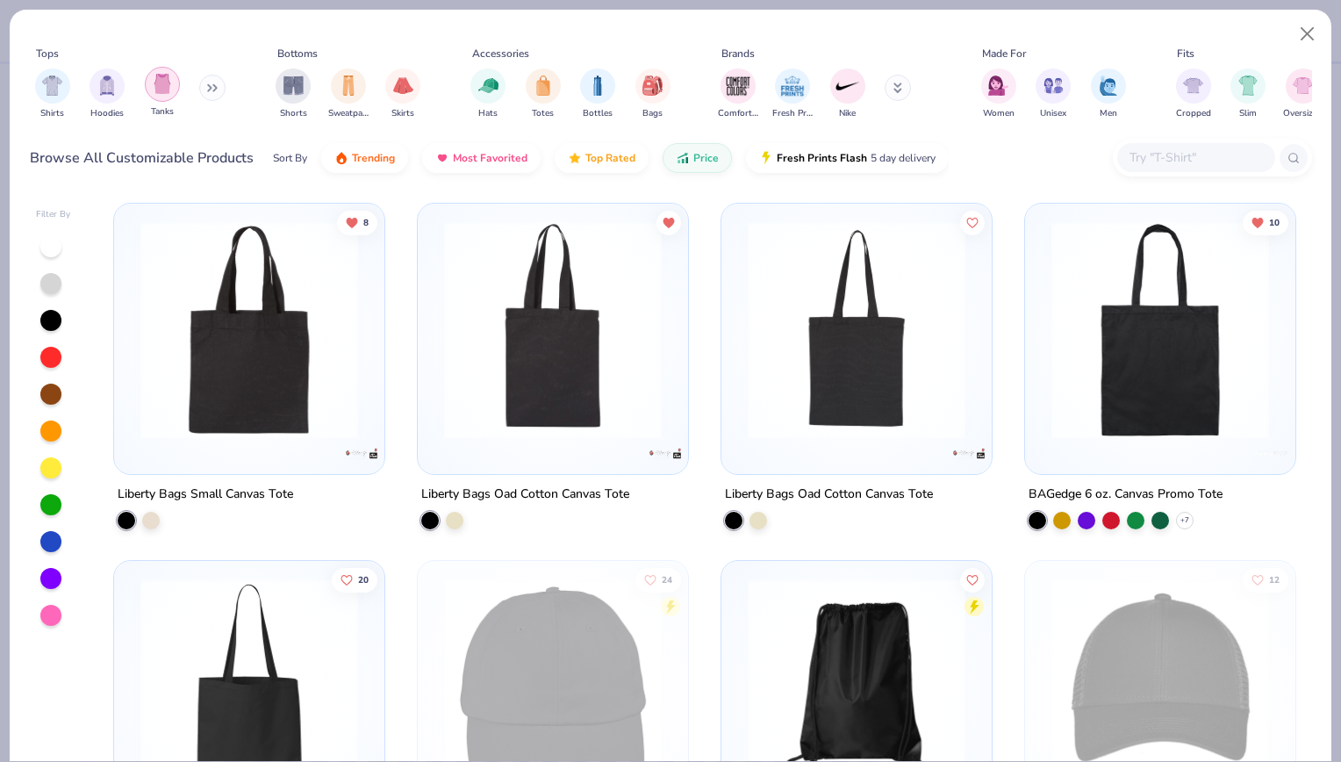
click at [158, 83] on img "filter for Tanks" at bounding box center [162, 84] width 19 height 20
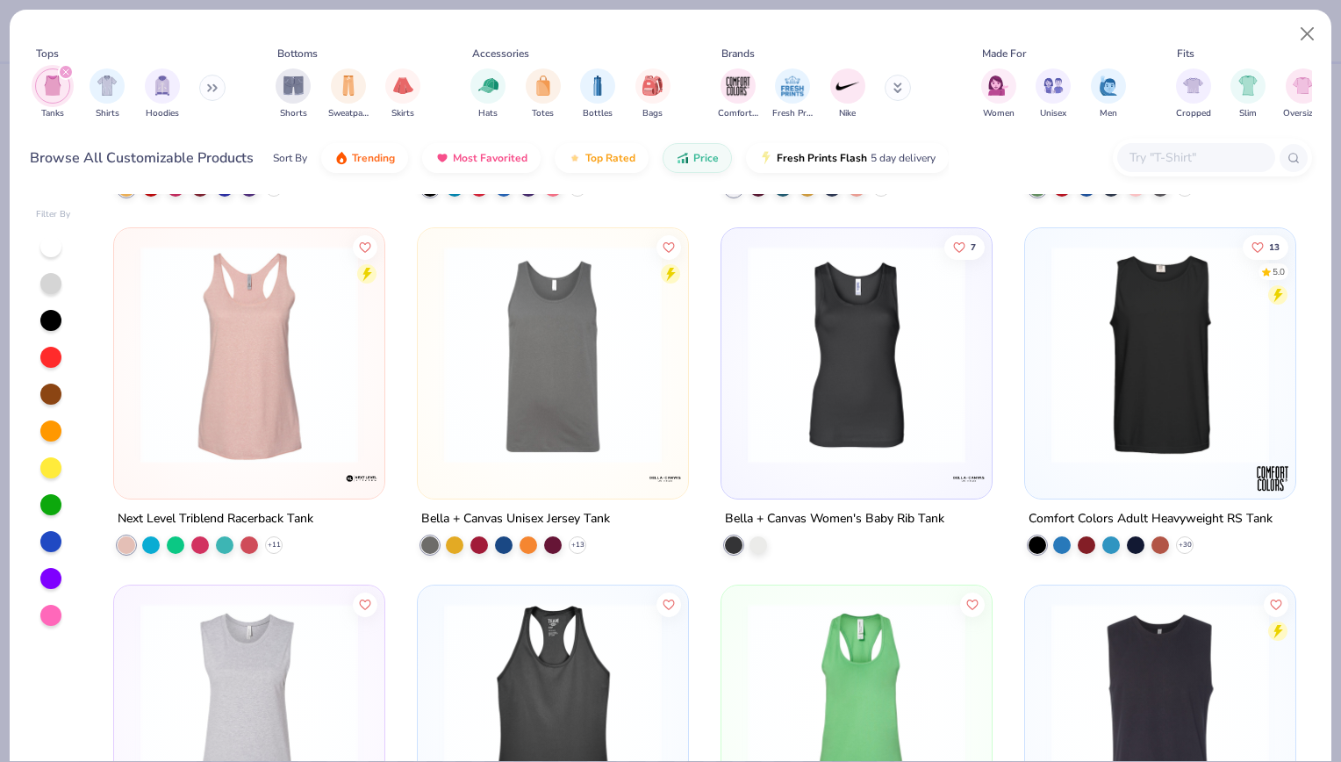
scroll to position [351, 0]
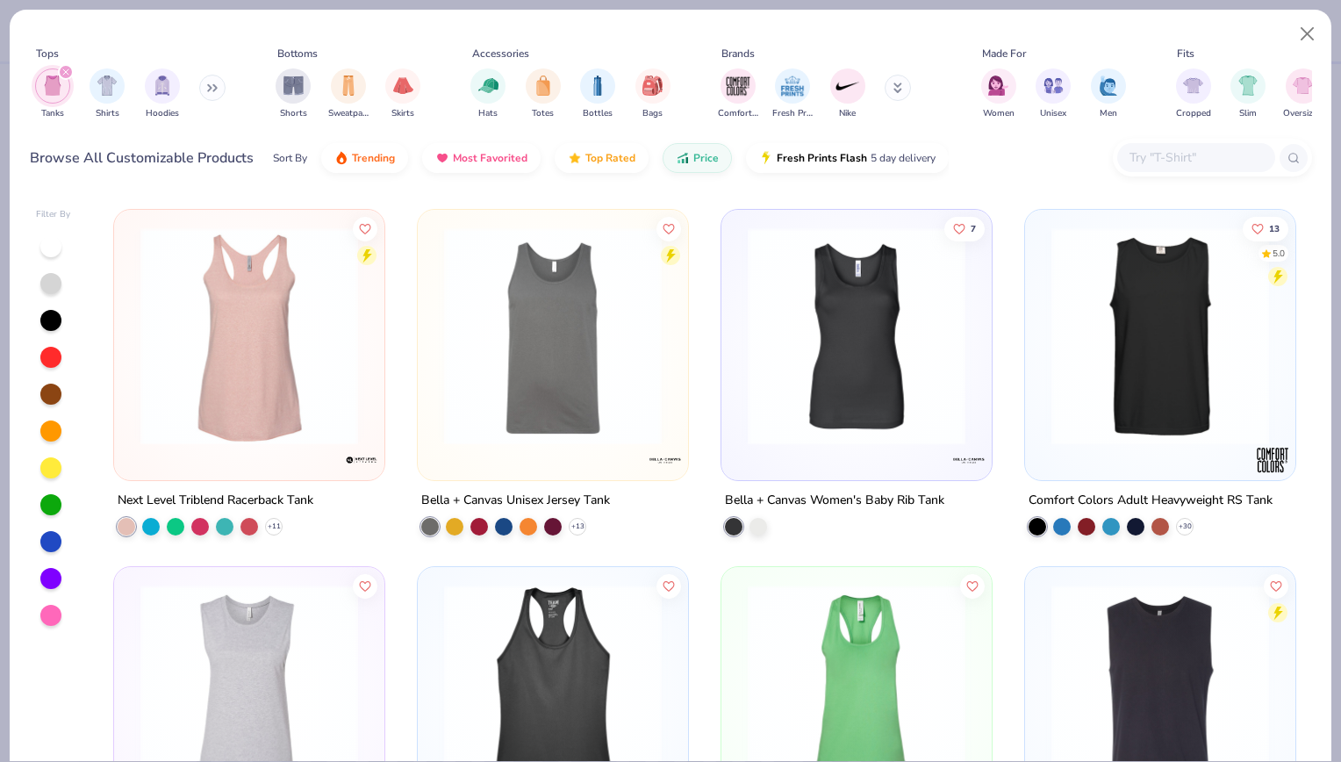
click at [67, 69] on icon "filter for Tanks" at bounding box center [65, 71] width 7 height 7
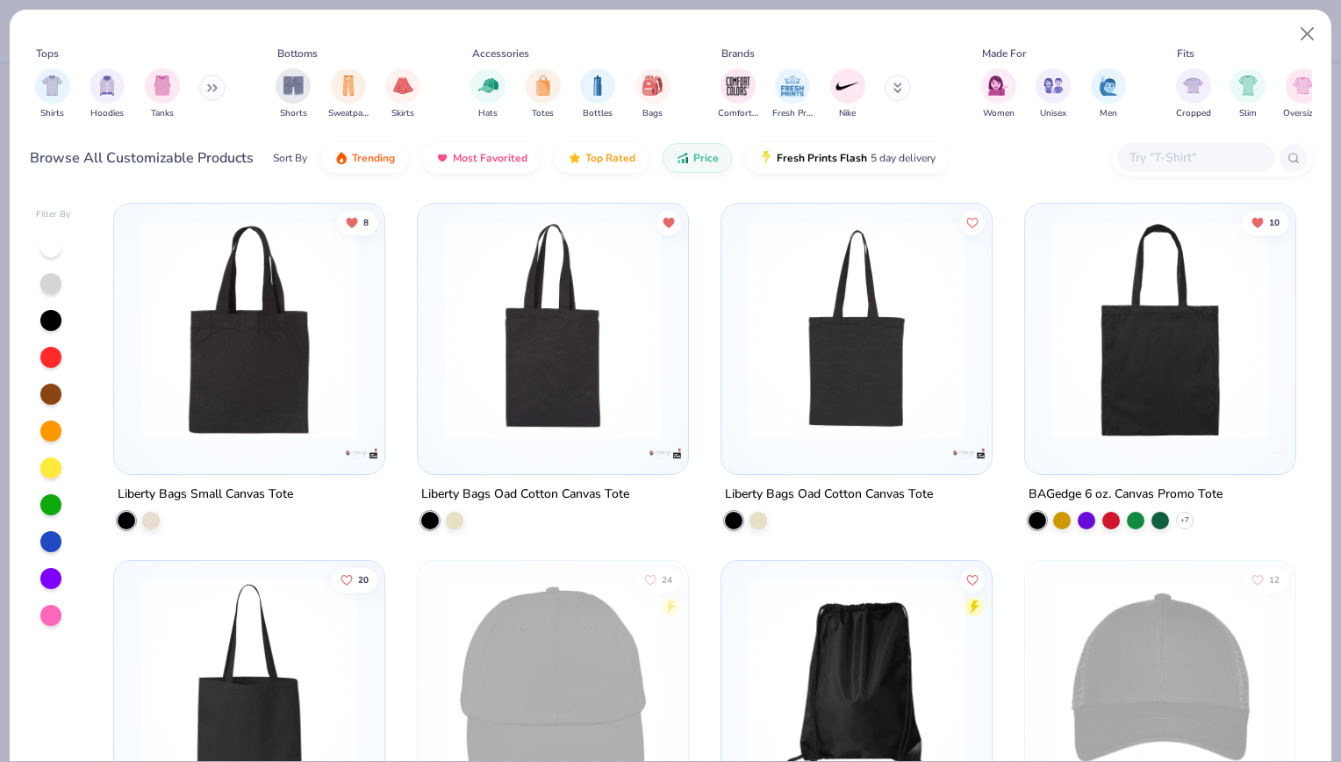
click at [211, 91] on icon at bounding box center [209, 88] width 3 height 6
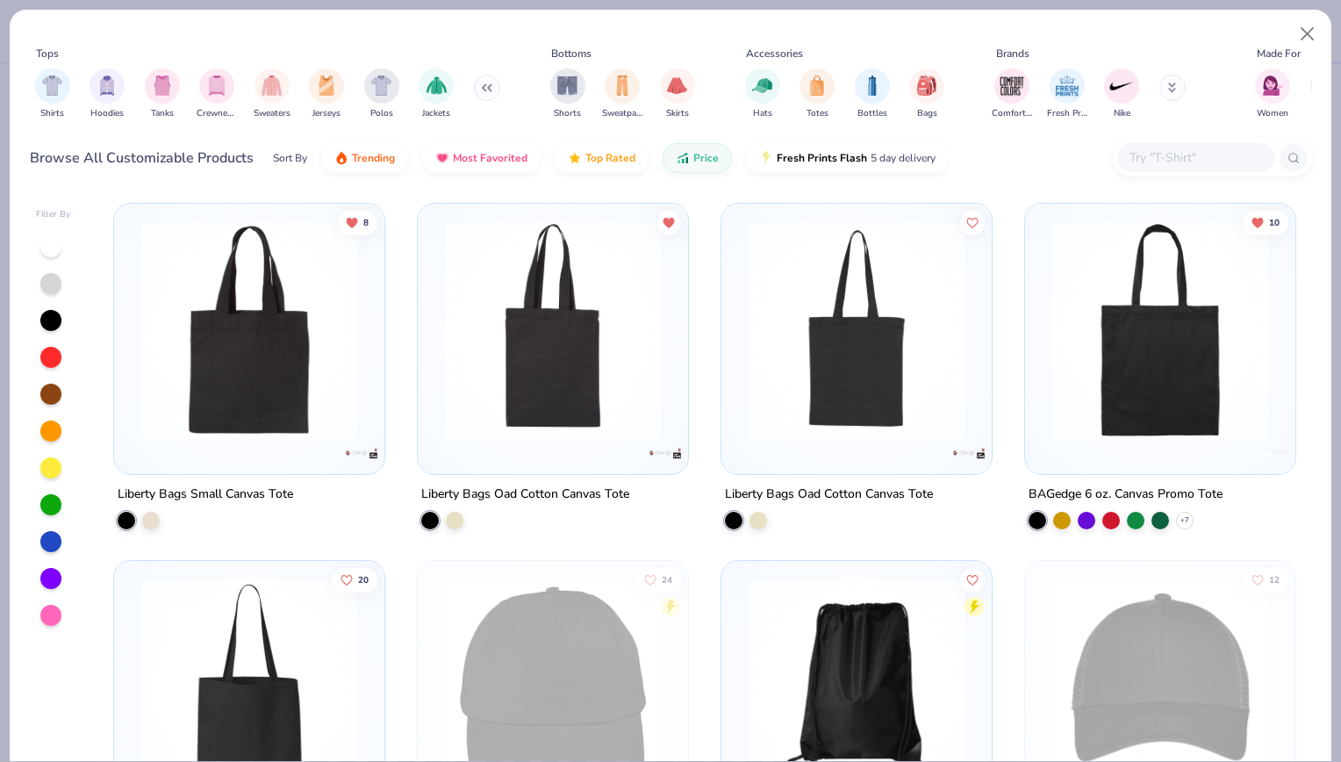
click at [495, 81] on div "Shirts Hoodies Tanks Crewnecks Sweaters Jerseys Polos Jackets" at bounding box center [268, 93] width 476 height 65
click at [485, 82] on button at bounding box center [487, 88] width 26 height 26
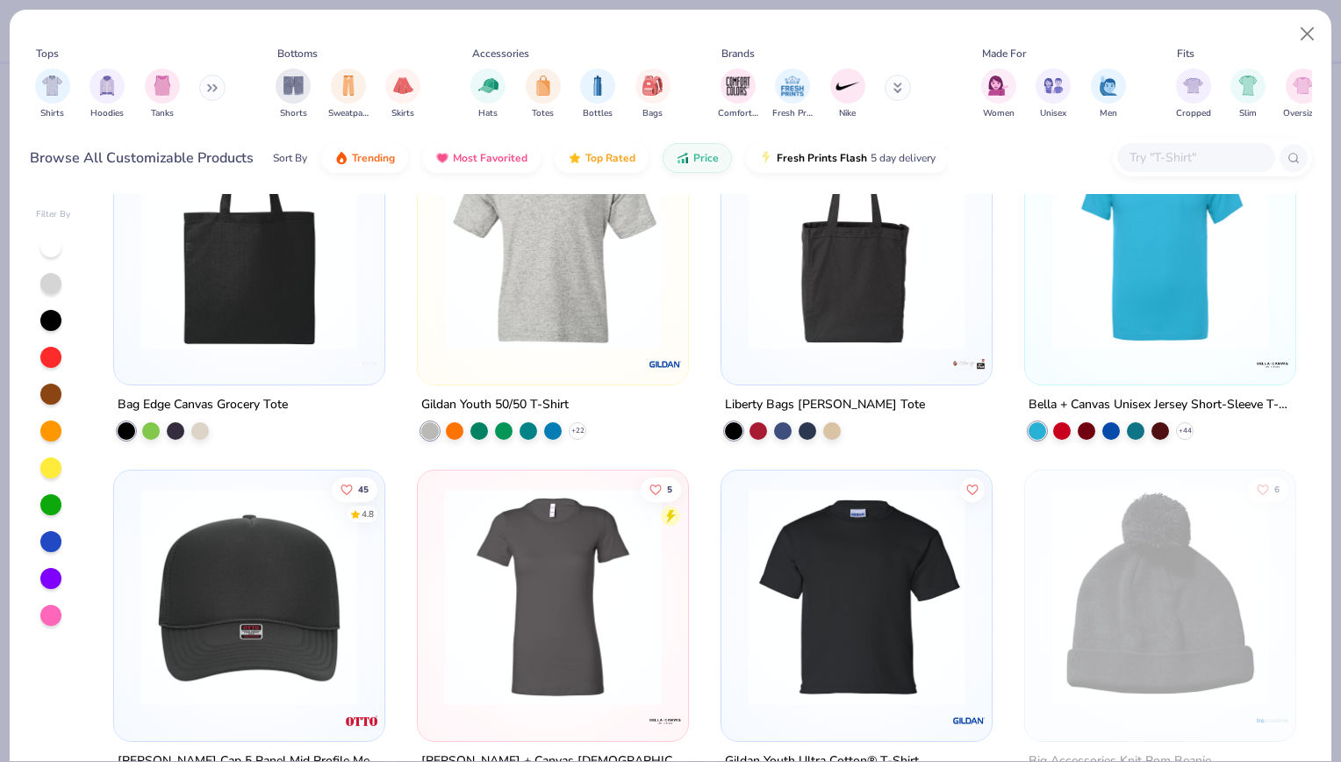
scroll to position [3678, 0]
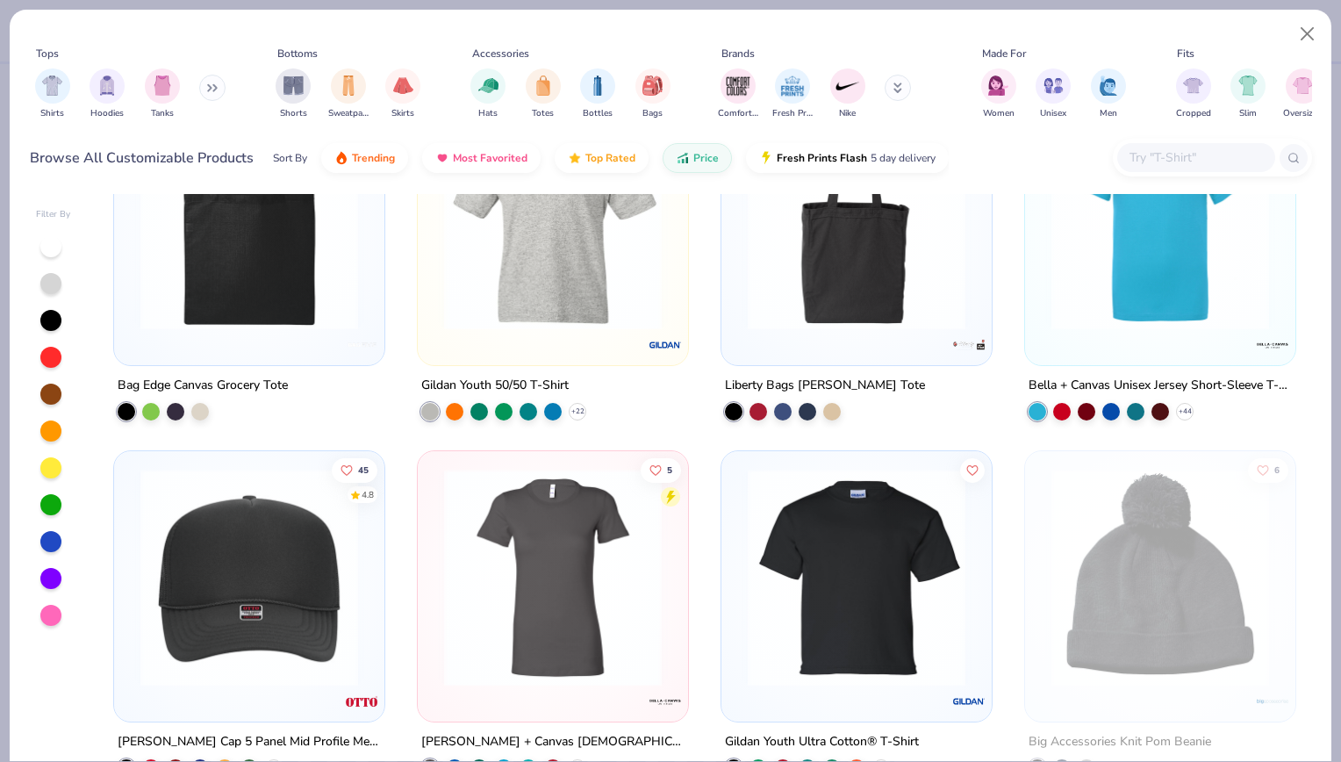
click at [1165, 168] on div at bounding box center [1196, 157] width 158 height 29
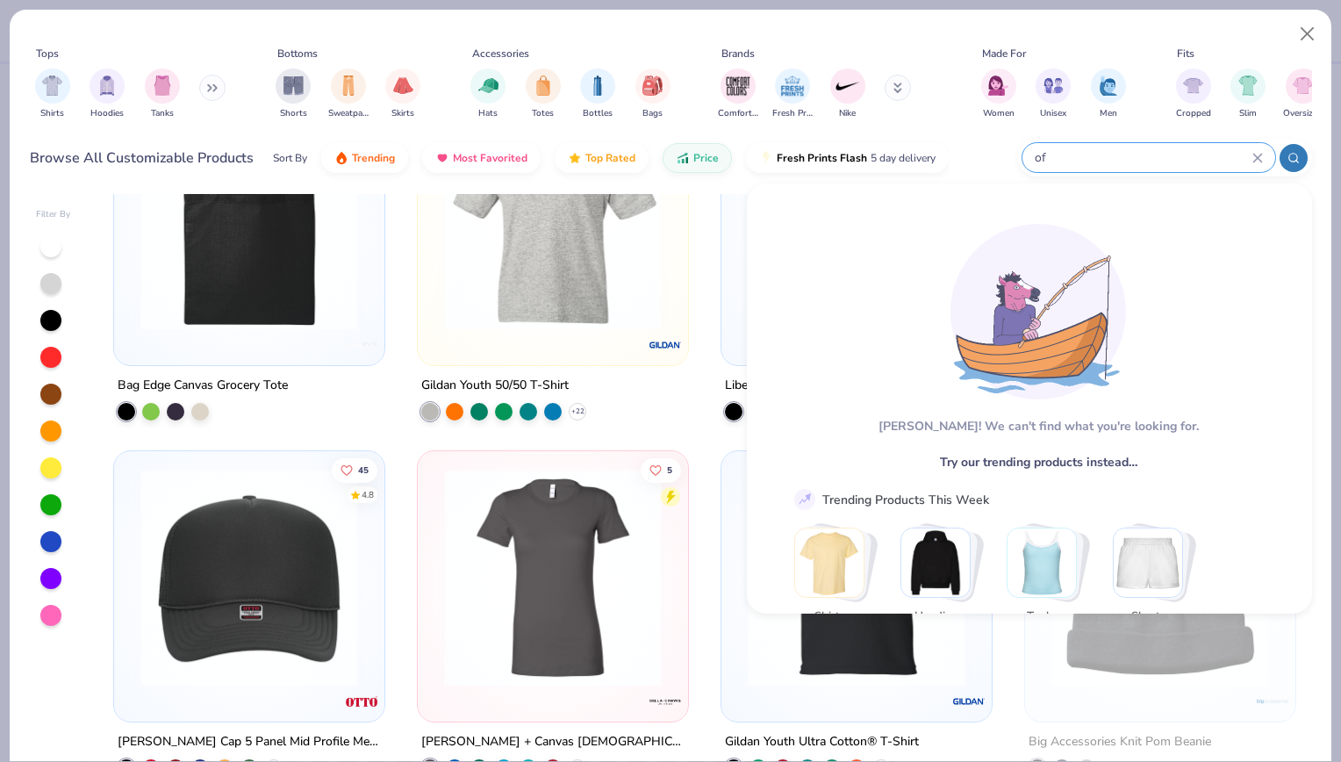
type input "o"
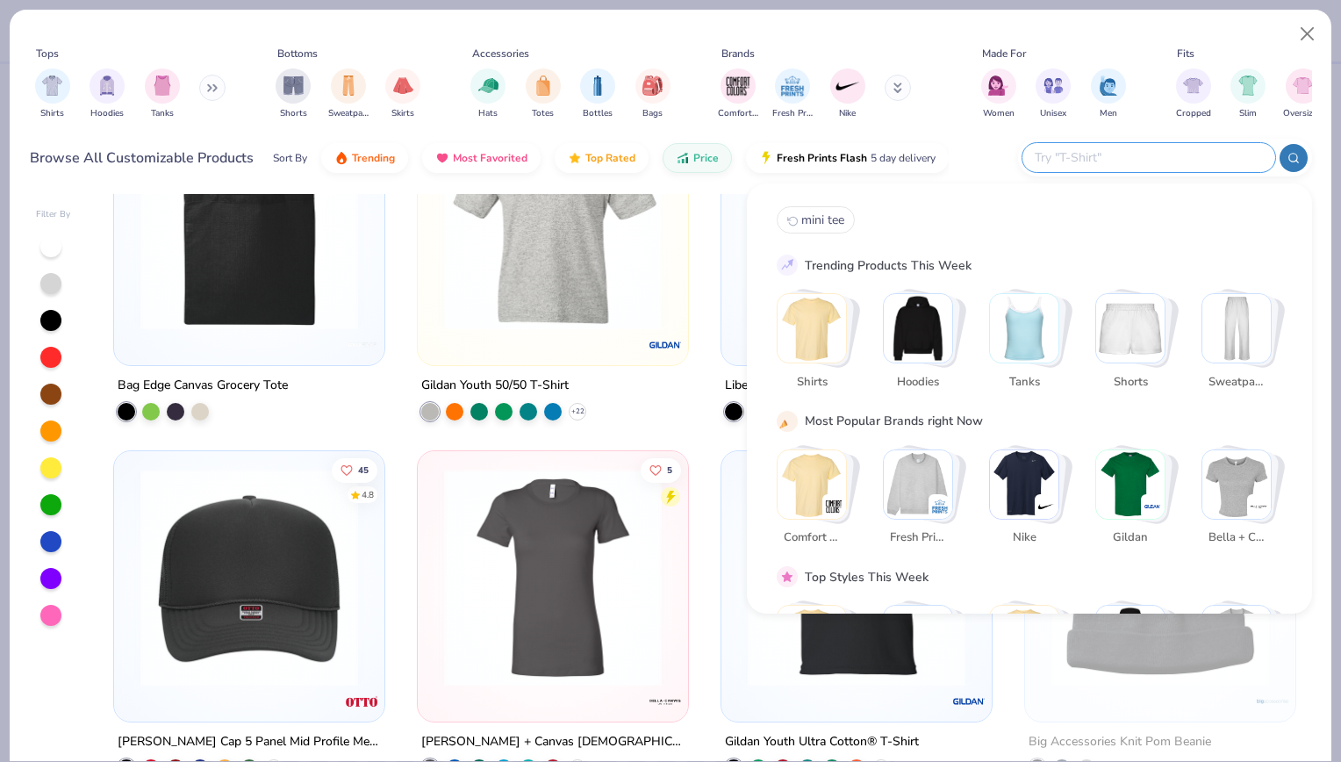
click at [828, 326] on img "Stack Card Button Shirts" at bounding box center [811, 328] width 68 height 68
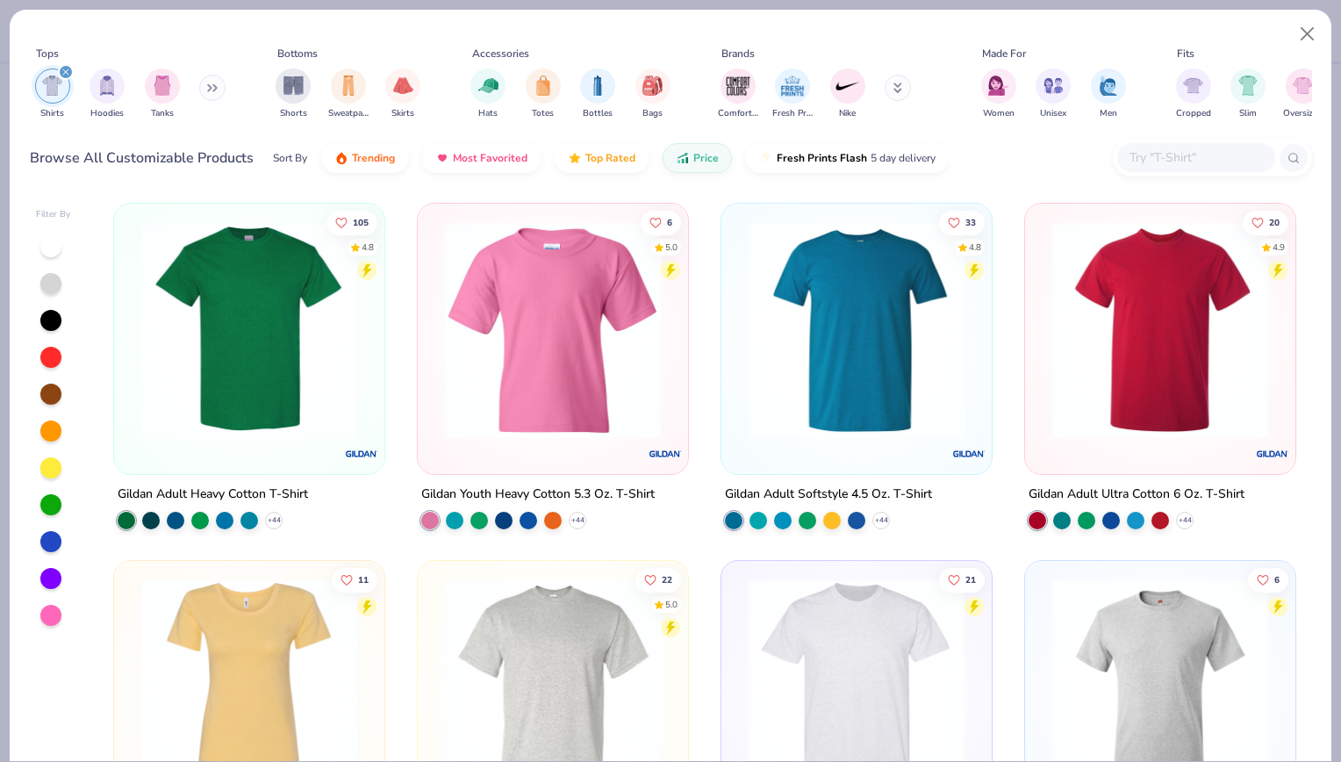
scroll to position [544, 0]
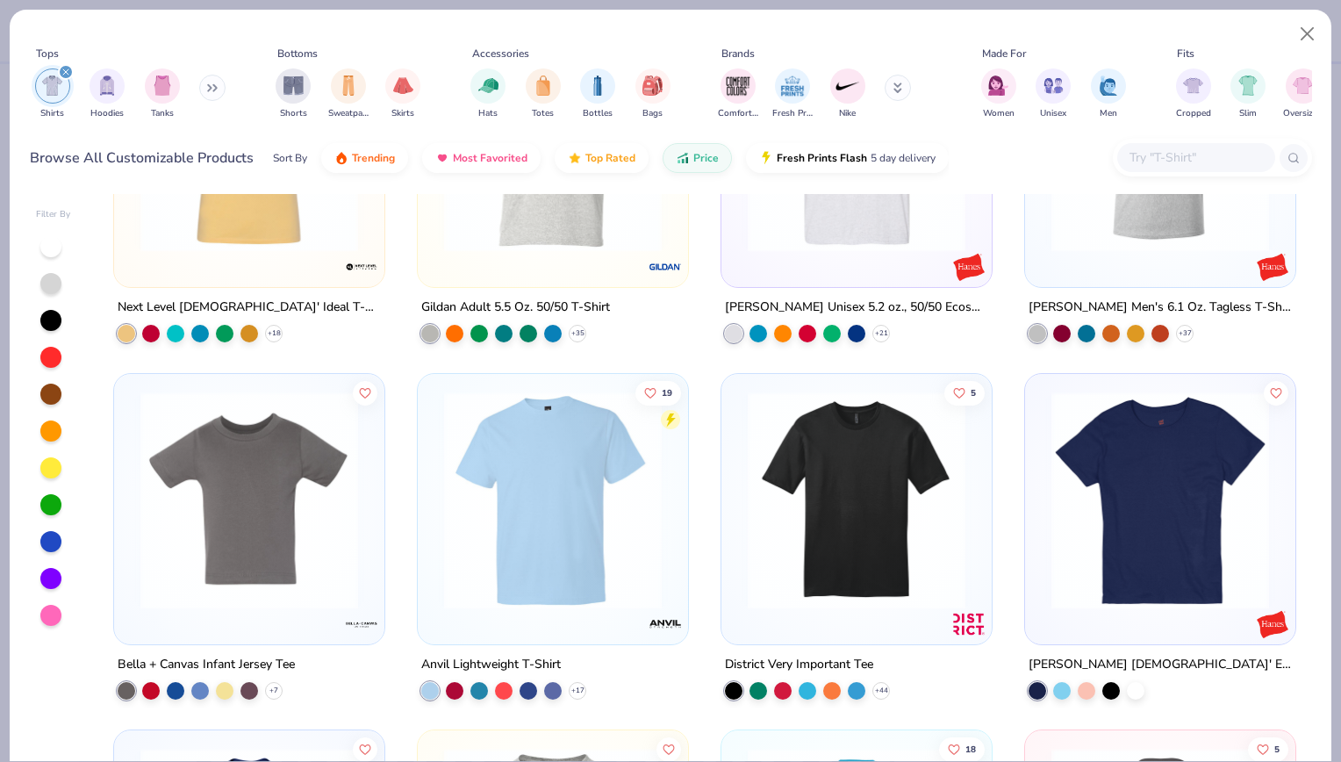
click at [1210, 158] on input "text" at bounding box center [1194, 157] width 135 height 20
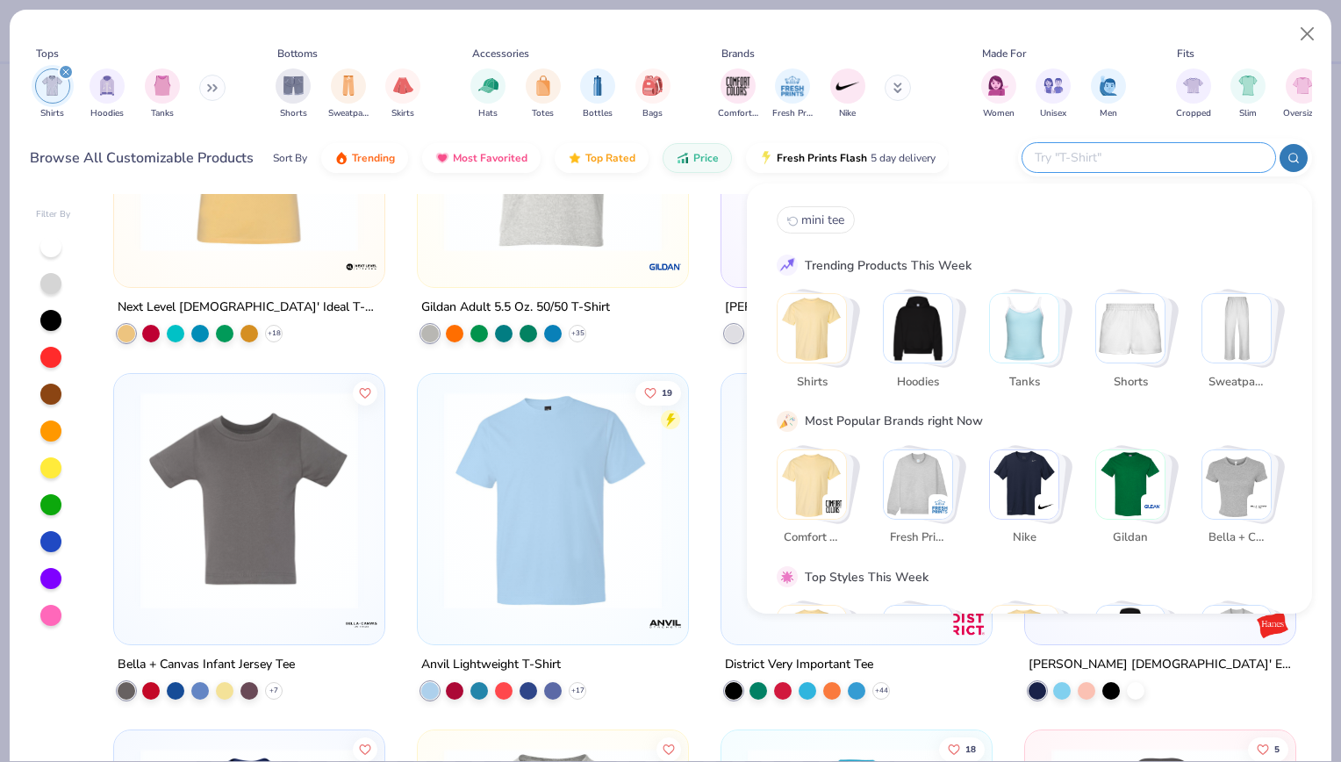
click at [63, 72] on icon "filter for Shirts" at bounding box center [65, 71] width 7 height 7
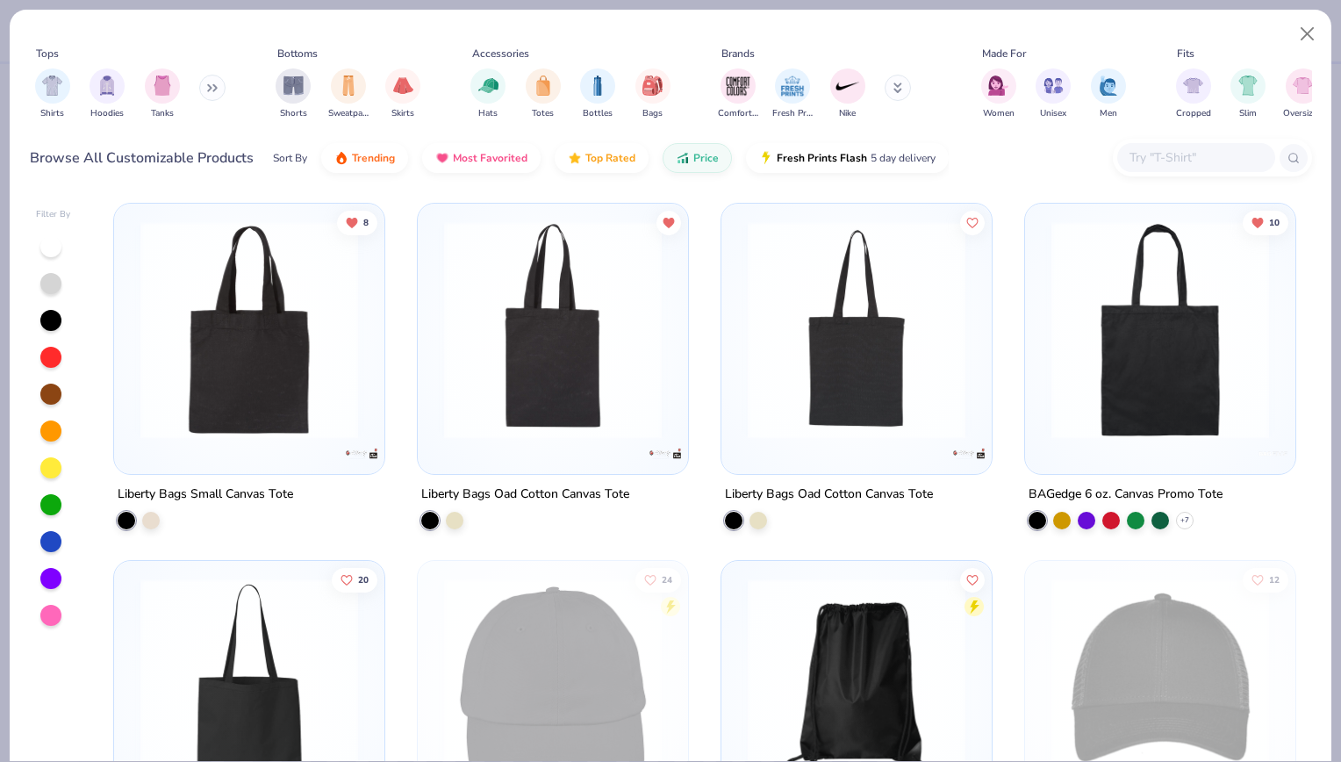
click at [1153, 153] on input "text" at bounding box center [1194, 157] width 135 height 20
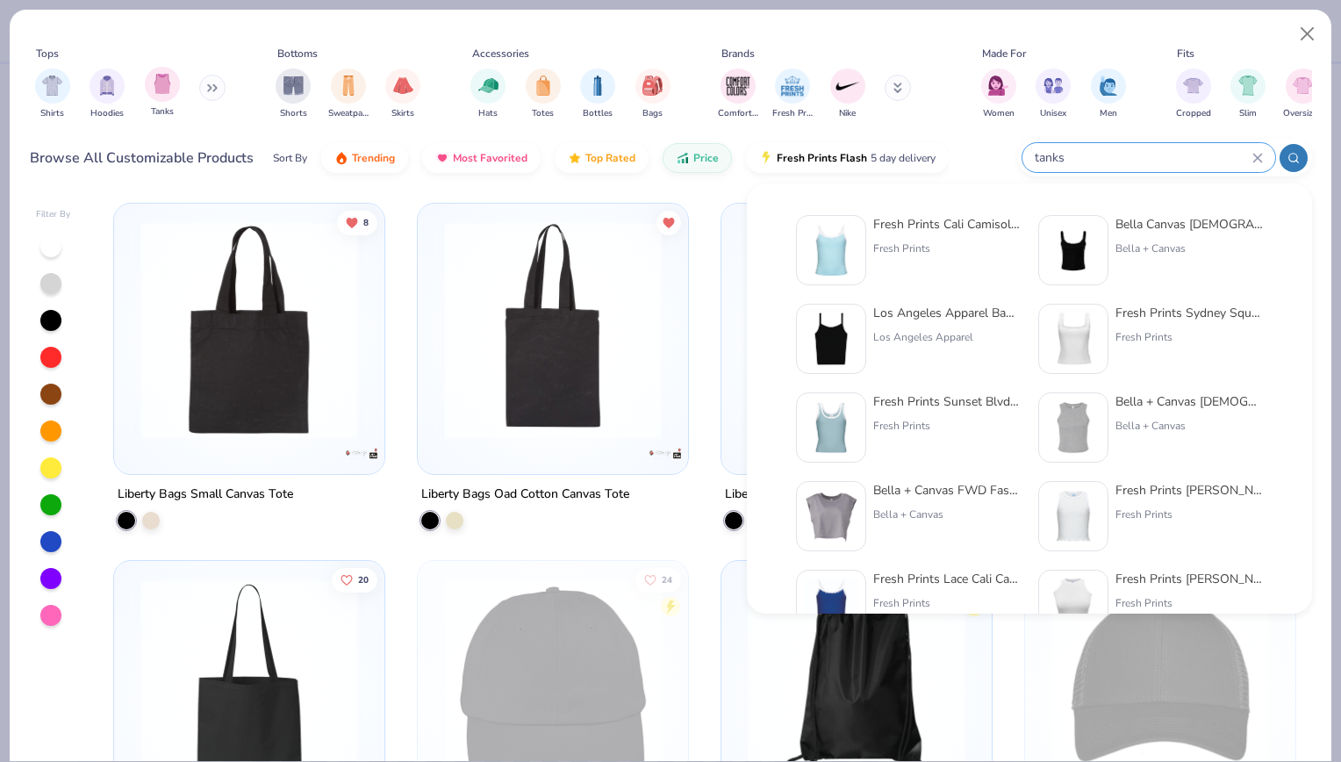
type input "tanks"
click at [163, 102] on div "Tanks" at bounding box center [162, 93] width 35 height 52
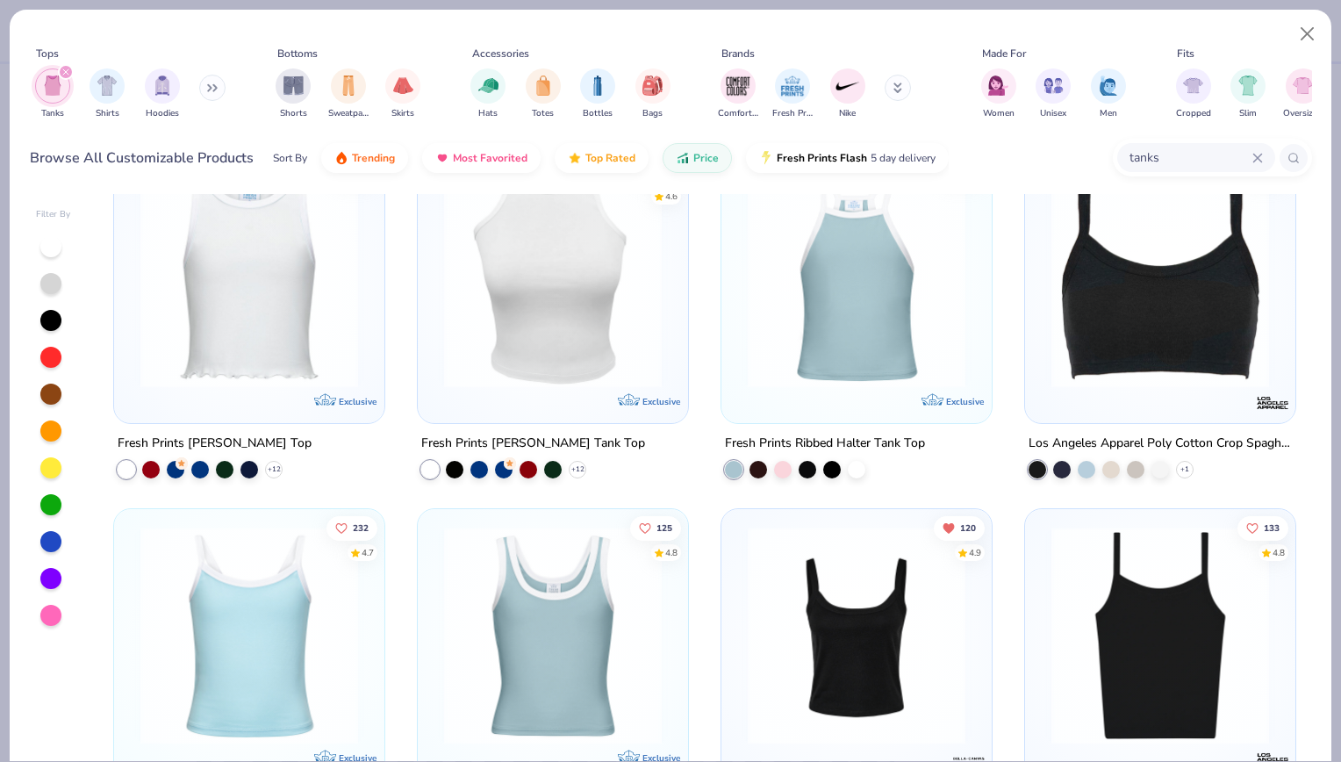
scroll to position [2422, 0]
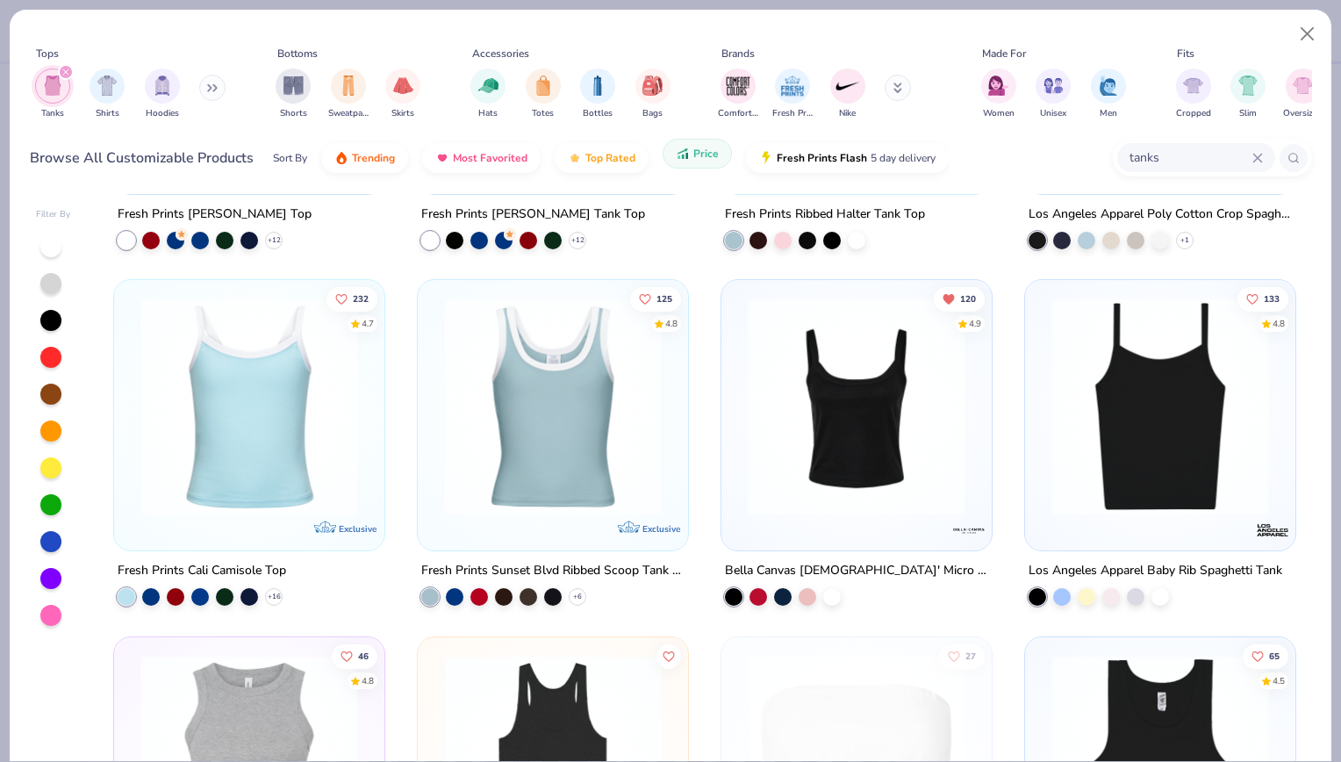
click at [703, 155] on span "Price" at bounding box center [705, 154] width 25 height 14
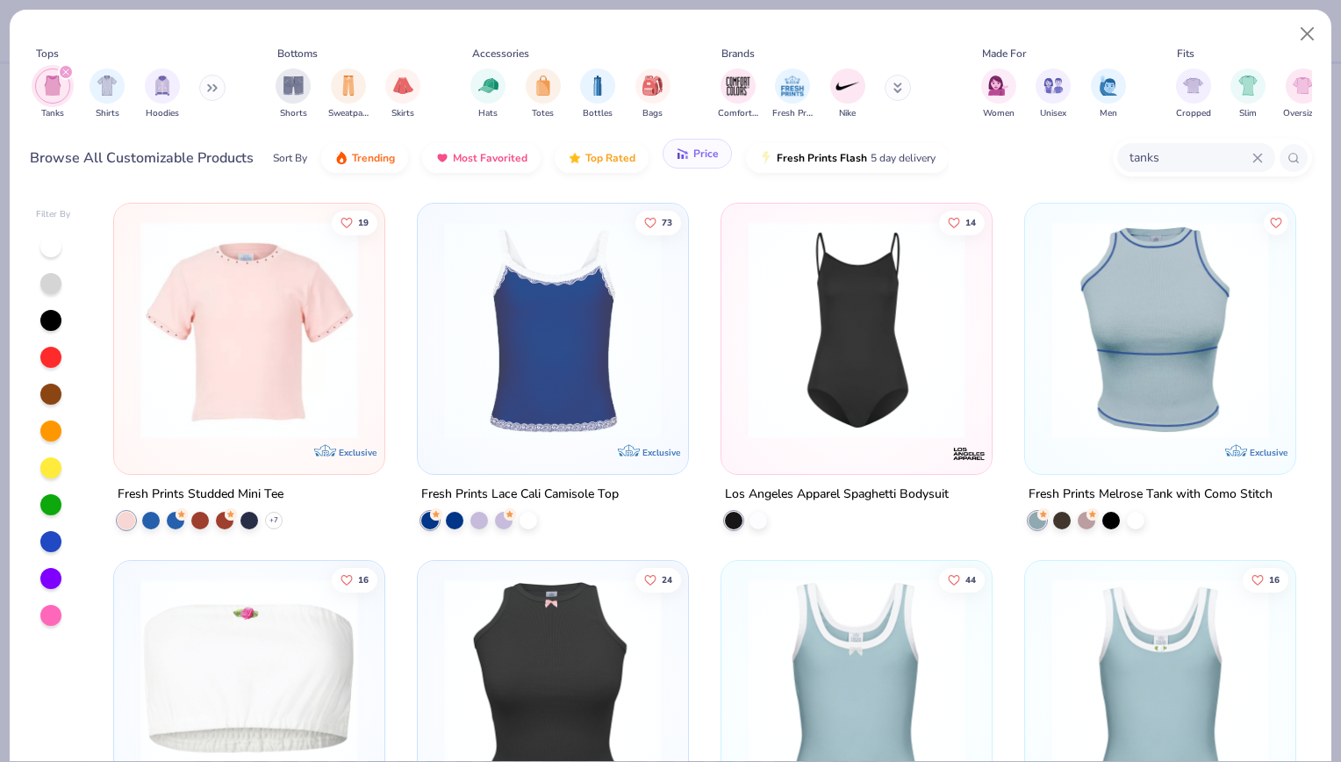
click at [710, 161] on button "Price" at bounding box center [696, 154] width 69 height 30
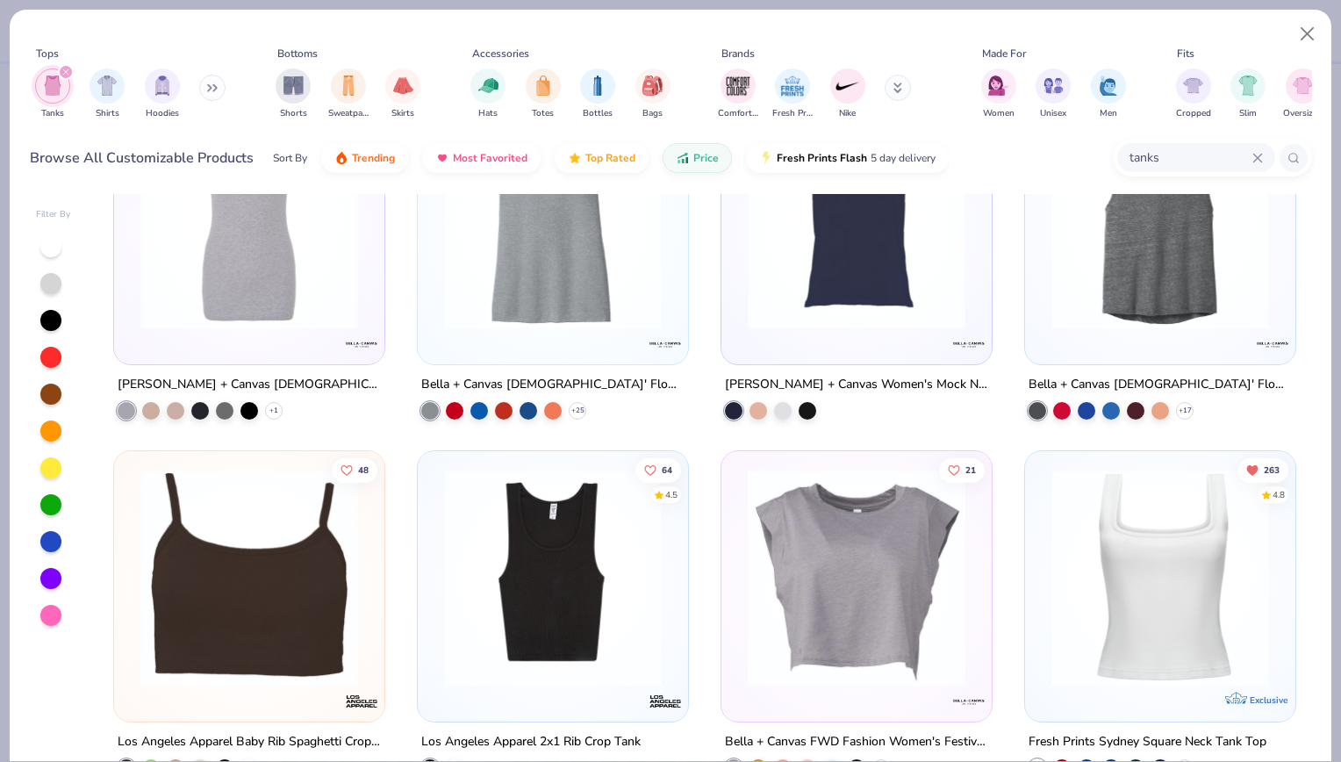
scroll to position [1637, 0]
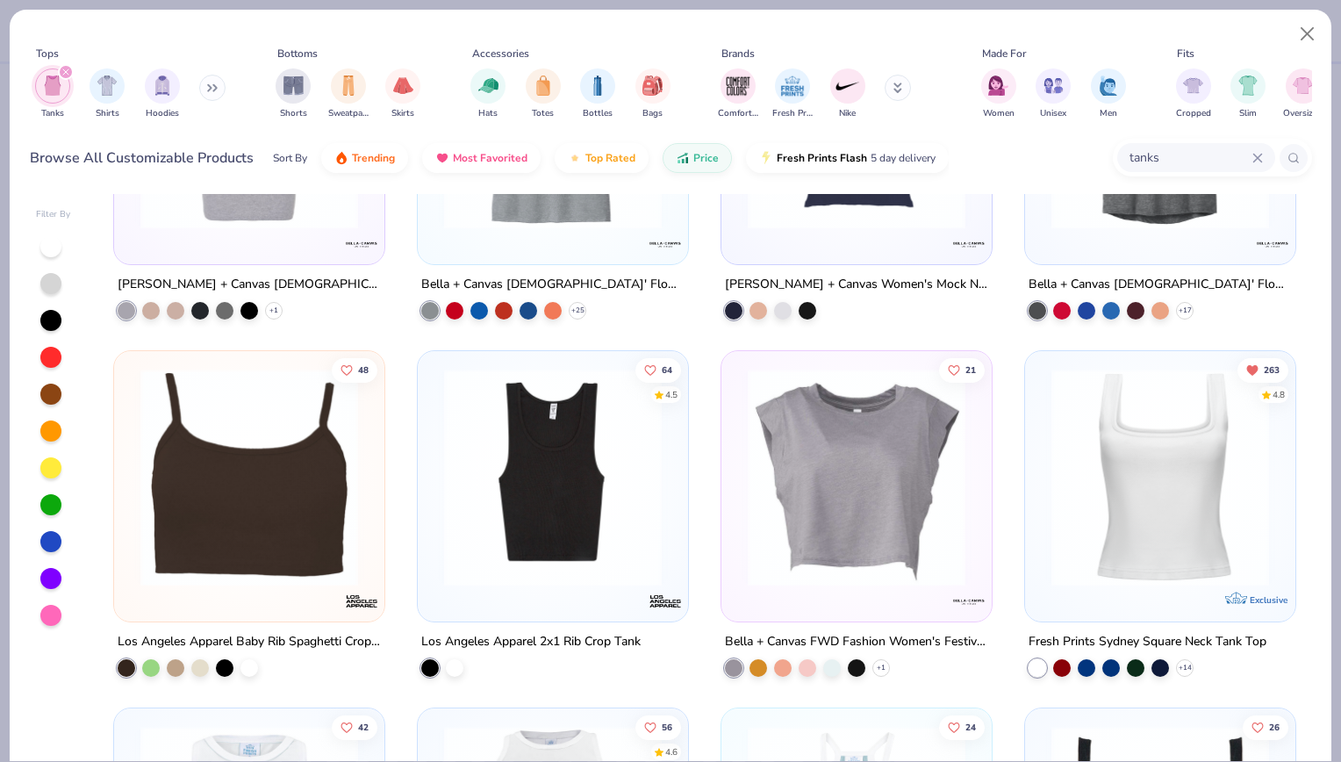
click at [1200, 425] on img at bounding box center [1159, 478] width 235 height 218
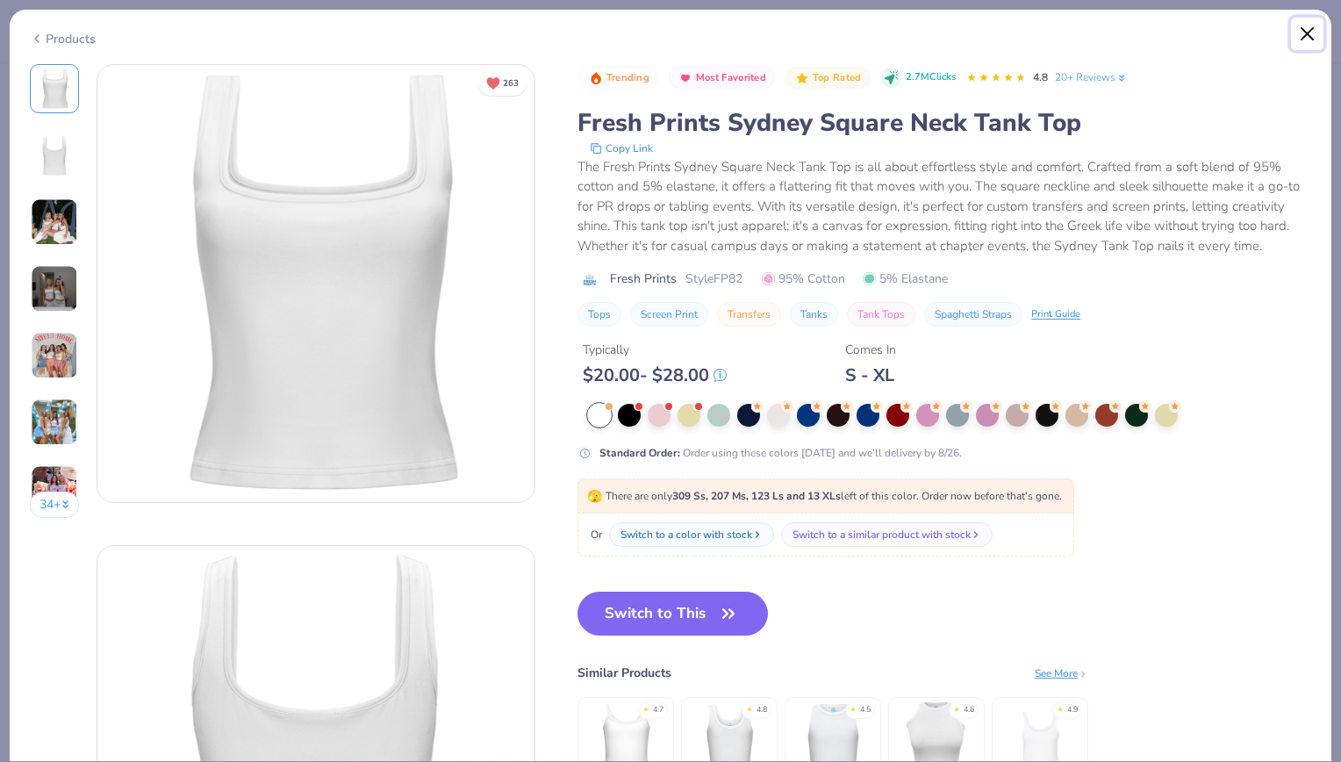
click at [1315, 25] on button "Close" at bounding box center [1307, 34] width 33 height 33
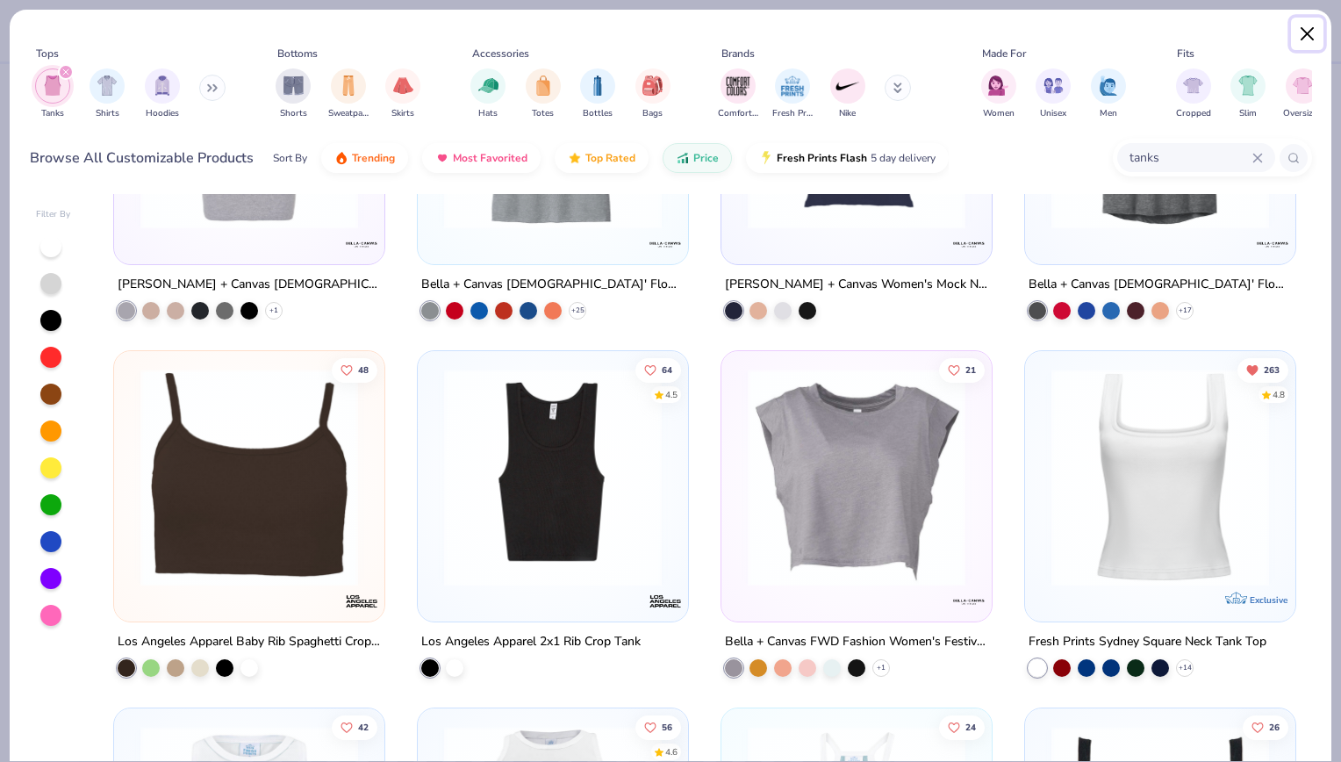
click at [1313, 32] on button "Close" at bounding box center [1307, 34] width 33 height 33
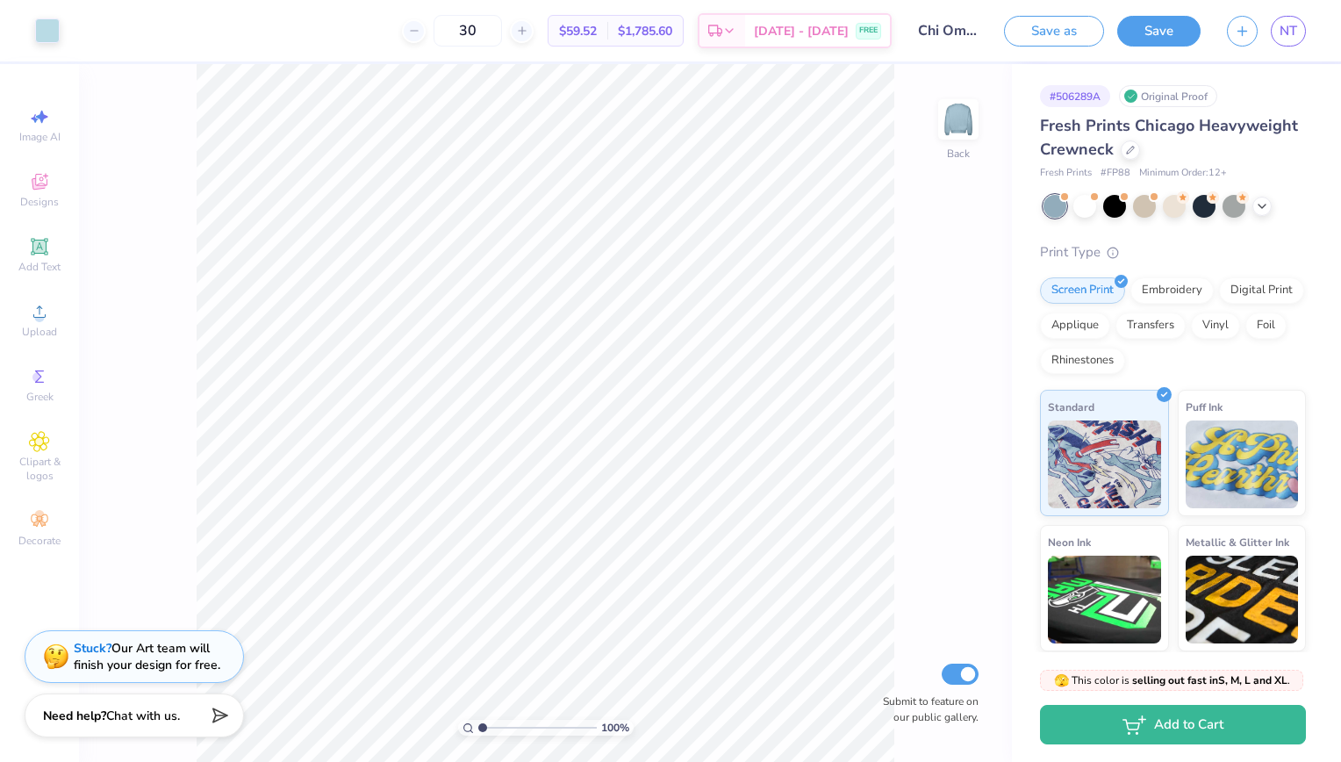
click at [1234, 158] on div "Fresh Prints Chicago Heavyweight Crewneck" at bounding box center [1173, 137] width 266 height 47
click at [1241, 32] on icon "button" at bounding box center [1241, 28] width 15 height 15
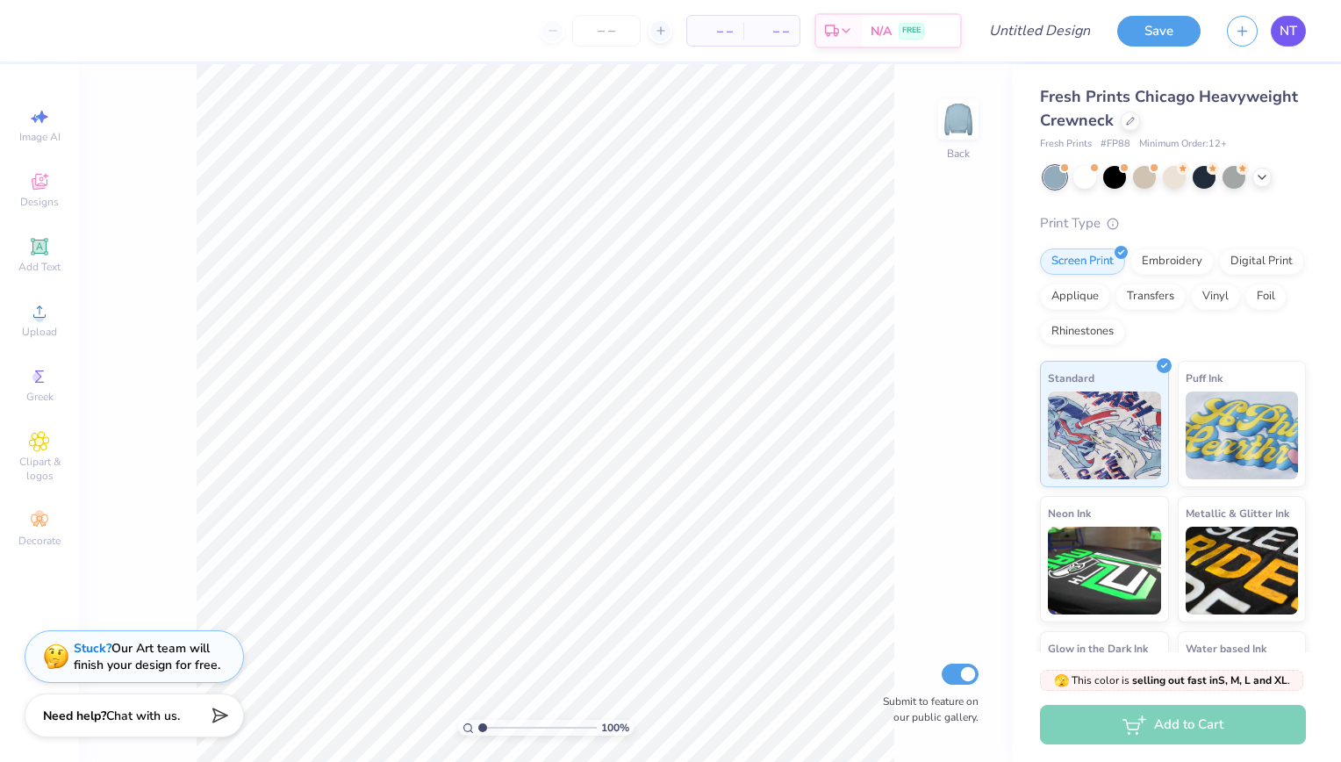
click at [1290, 22] on span "NT" at bounding box center [1288, 31] width 18 height 20
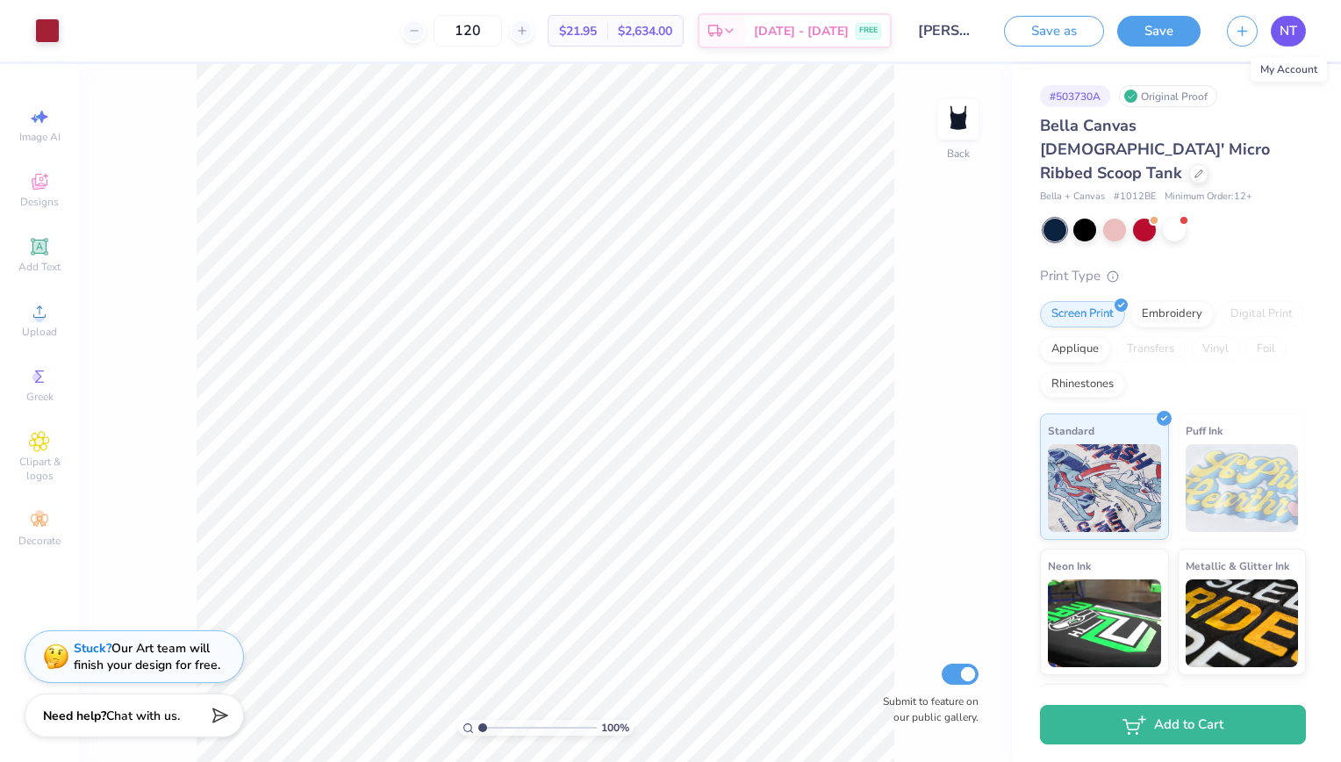
click at [1283, 32] on span "NT" at bounding box center [1288, 31] width 18 height 20
